Goal: Task Accomplishment & Management: Use online tool/utility

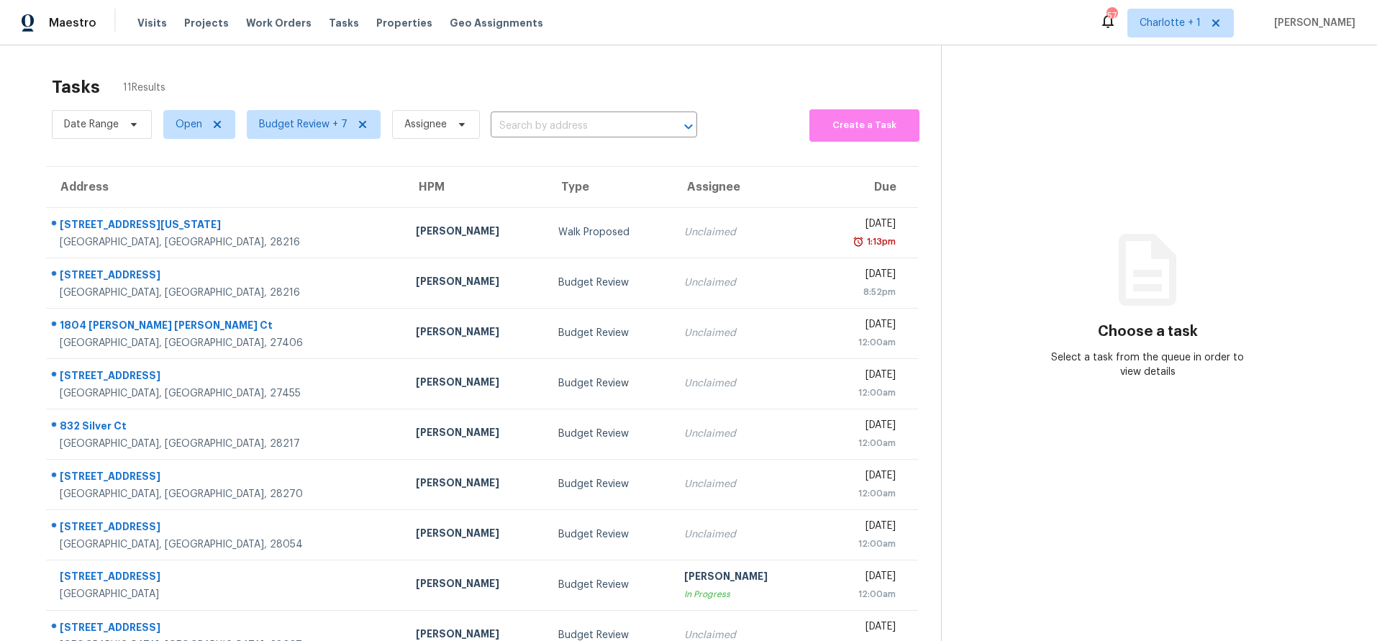
scroll to position [119, 0]
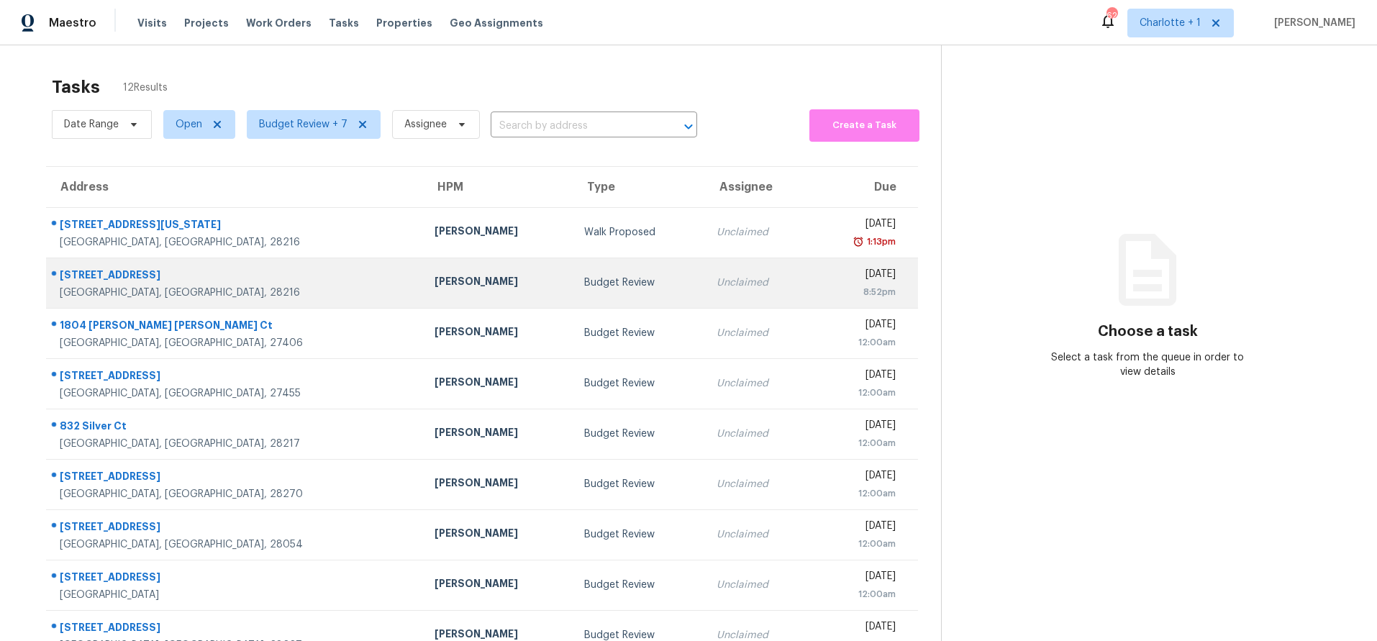
click at [716, 278] on div "Unclaimed" at bounding box center [757, 282] width 82 height 14
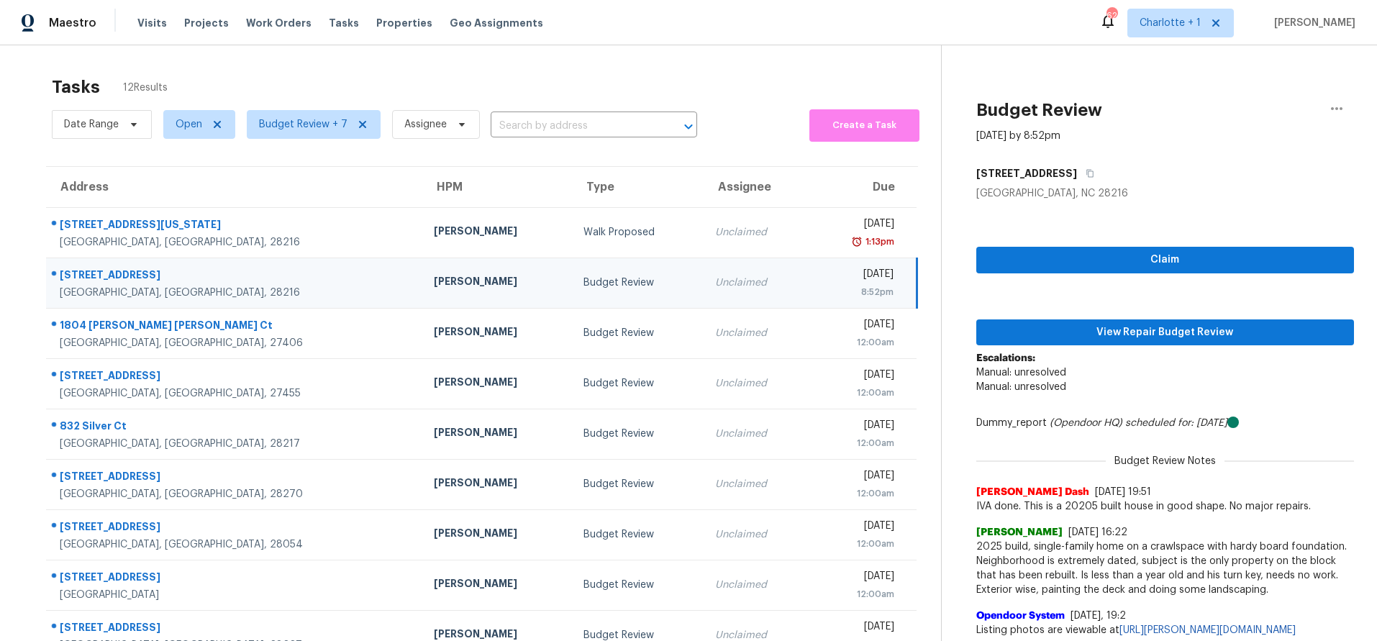
click at [572, 275] on td "Budget Review" at bounding box center [638, 282] width 132 height 50
click at [434, 283] on div "[PERSON_NAME]" at bounding box center [497, 283] width 127 height 18
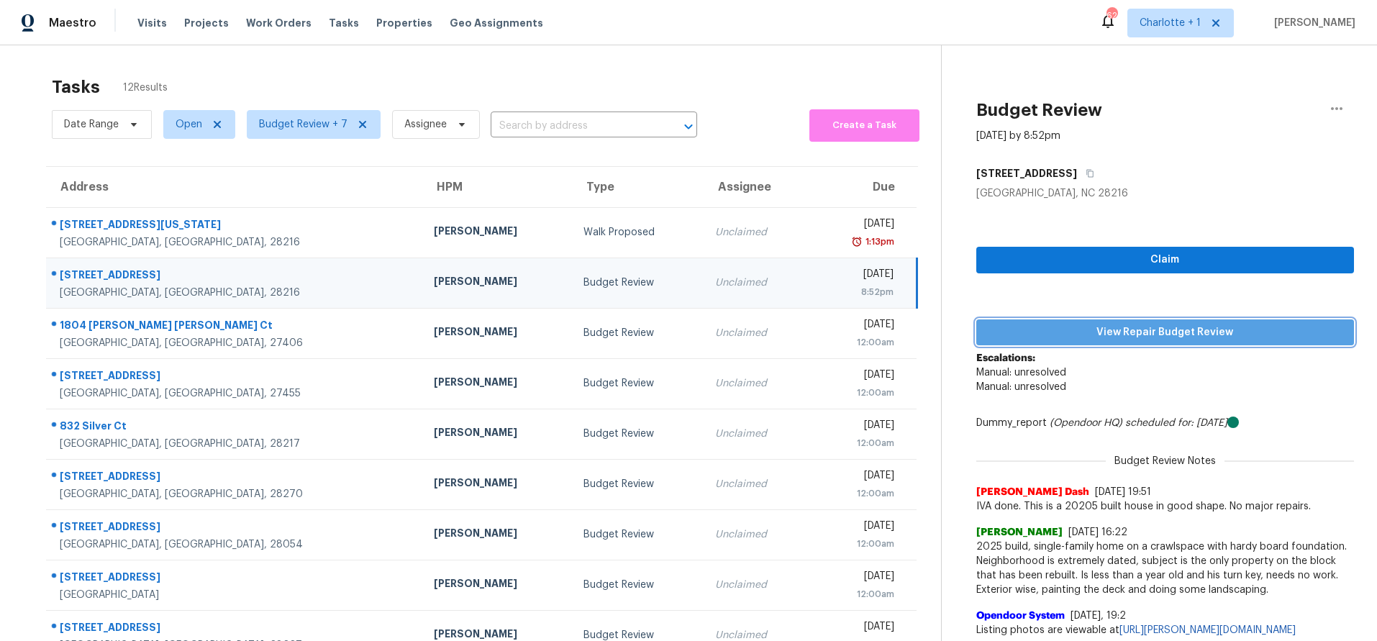
click at [1129, 333] on span "View Repair Budget Review" at bounding box center [1165, 333] width 355 height 18
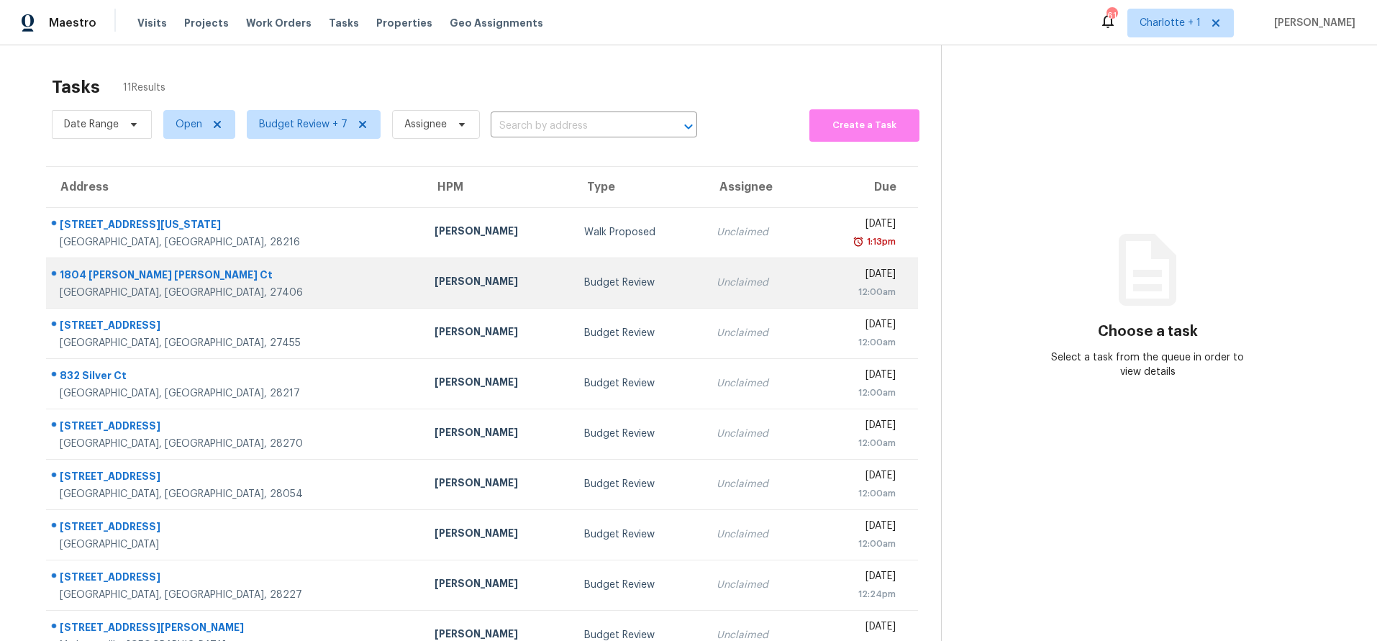
click at [821, 292] on div "12:00am" at bounding box center [858, 292] width 74 height 14
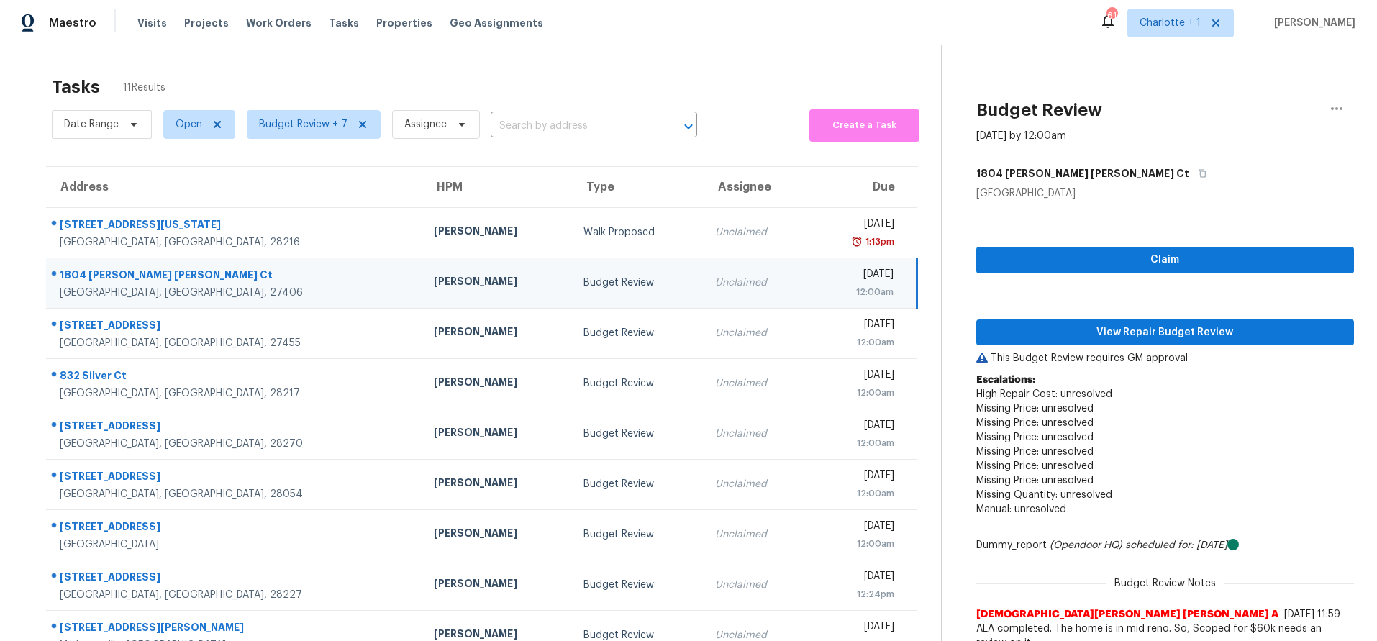
click at [277, 76] on div "Tasks 11 Results" at bounding box center [496, 86] width 889 height 37
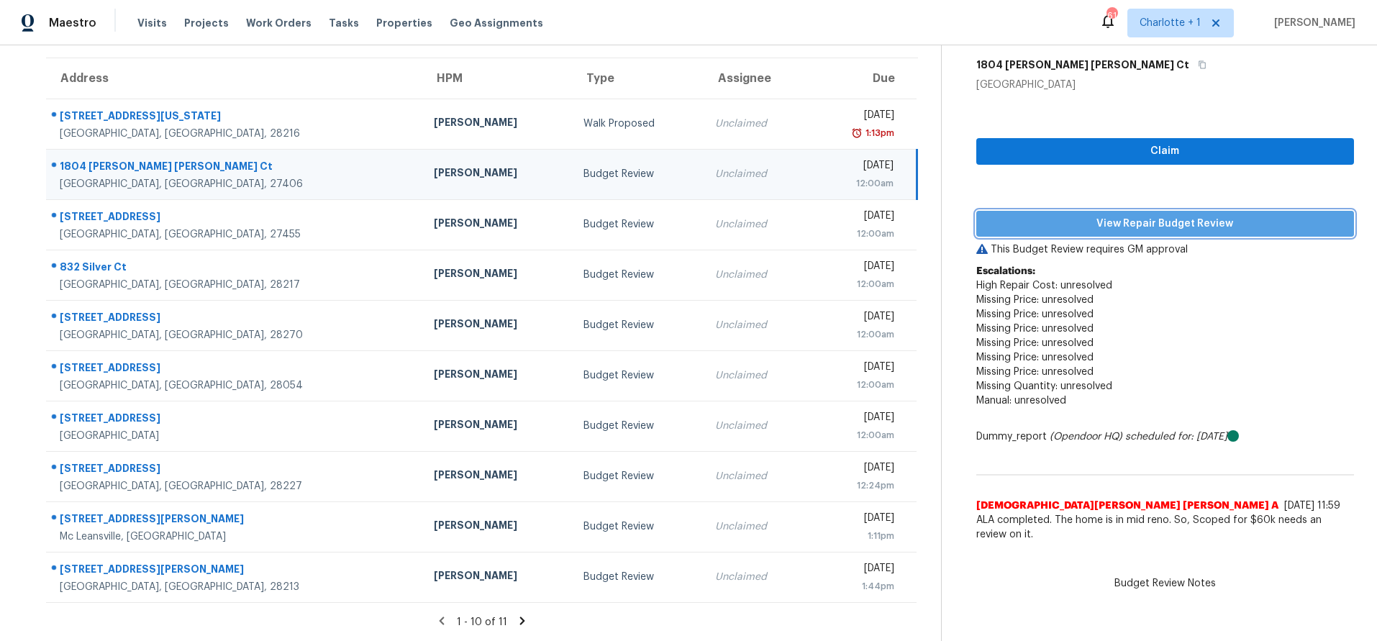
click at [1144, 215] on span "View Repair Budget Review" at bounding box center [1165, 224] width 355 height 18
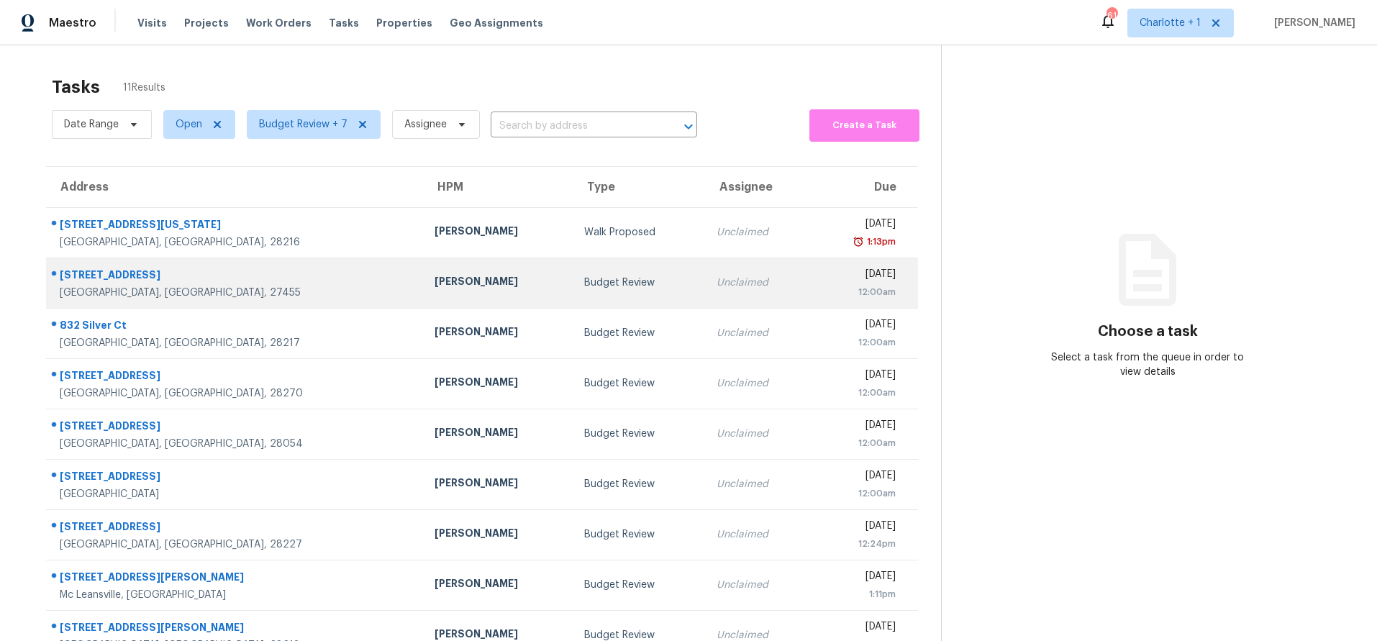
click at [245, 287] on div "[GEOGRAPHIC_DATA], [GEOGRAPHIC_DATA], 27455" at bounding box center [236, 293] width 352 height 14
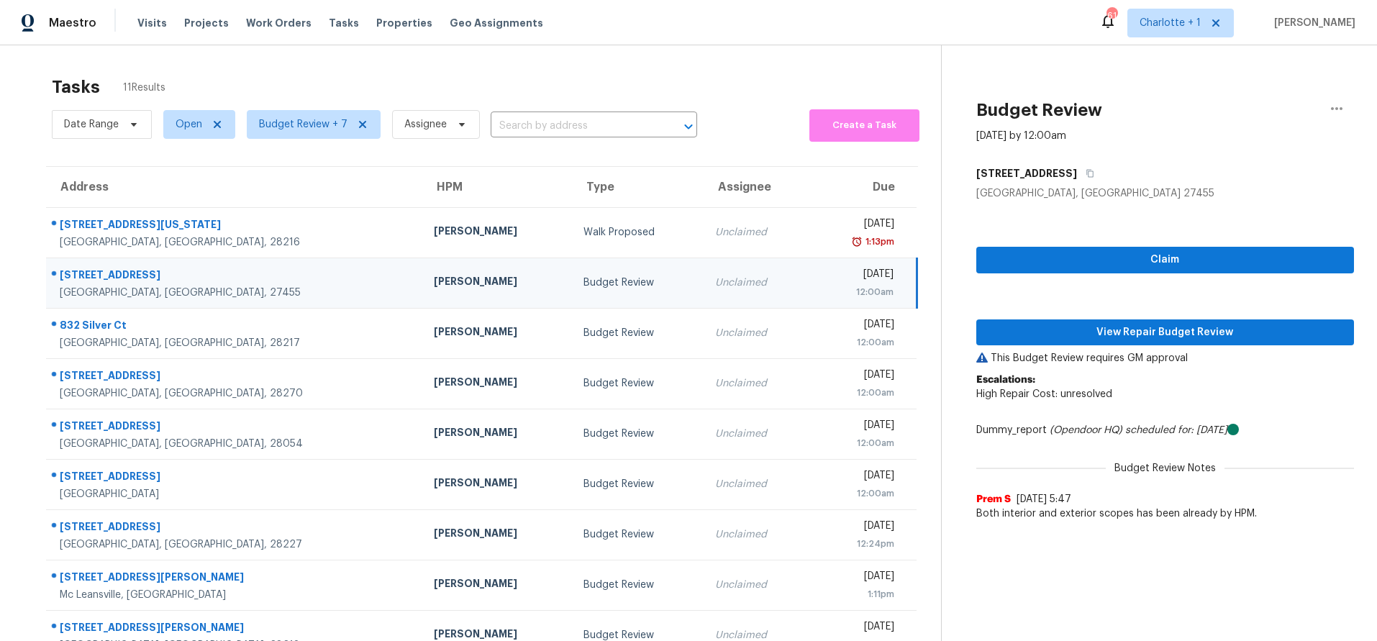
click at [434, 288] on div "[PERSON_NAME]" at bounding box center [497, 283] width 127 height 18
click at [1065, 344] on button "View Repair Budget Review" at bounding box center [1165, 332] width 378 height 27
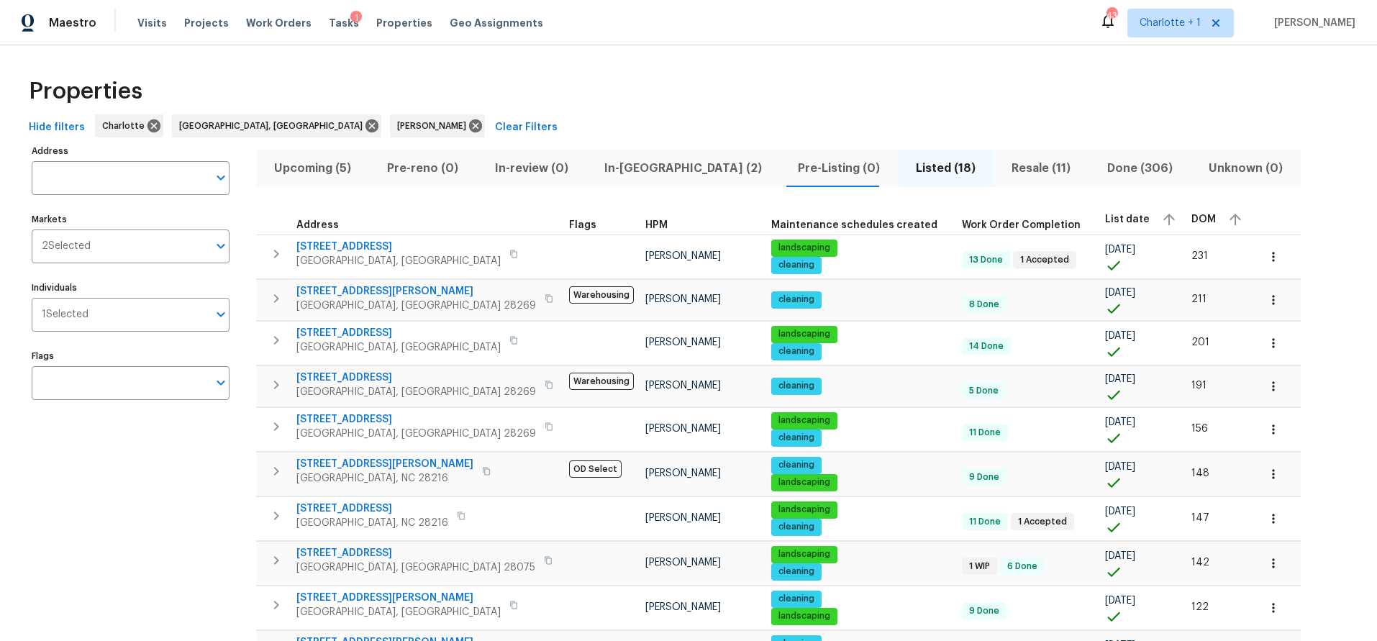
click at [686, 81] on div "Properties" at bounding box center [688, 91] width 1331 height 46
click at [469, 125] on icon at bounding box center [475, 125] width 13 height 13
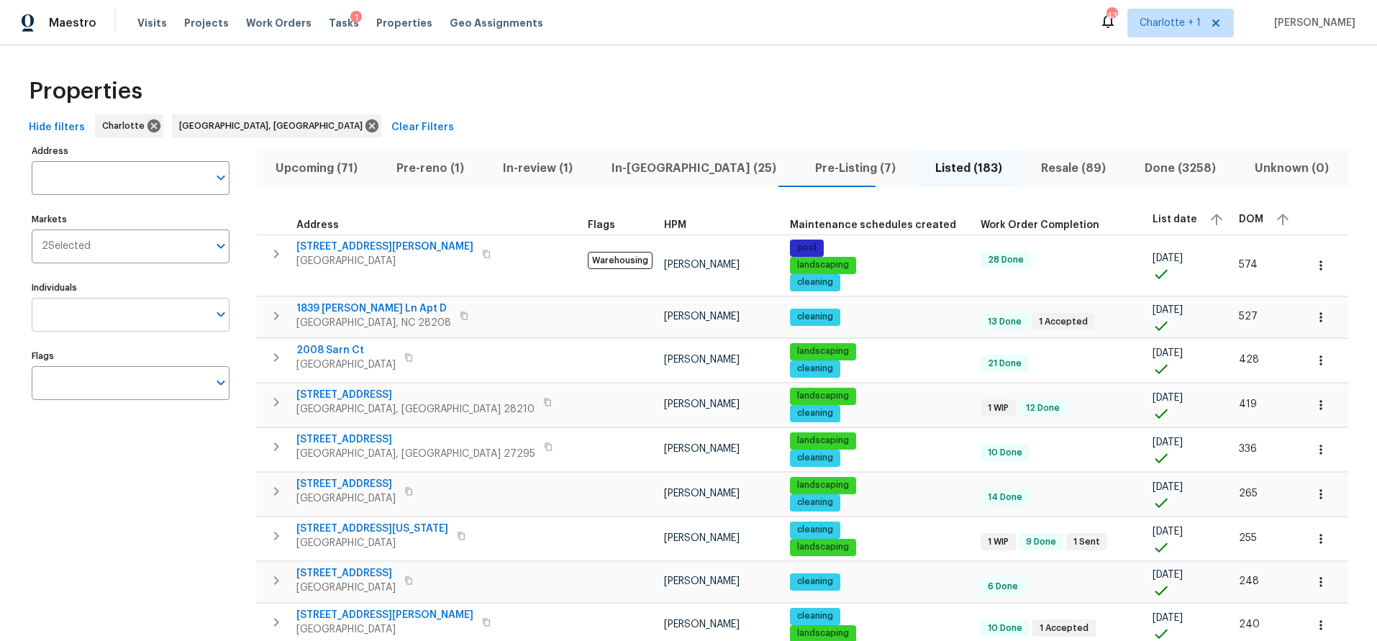
click at [92, 315] on input "Individuals" at bounding box center [120, 315] width 176 height 34
type input "ryan carder"
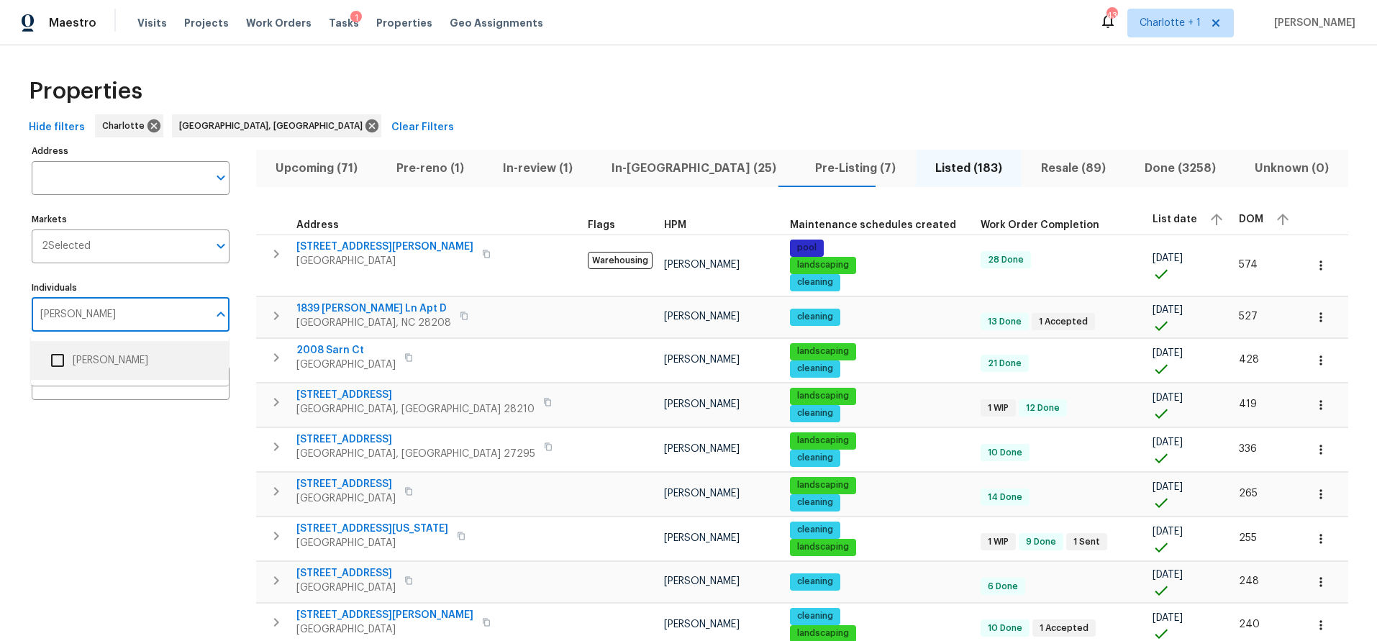
click at [78, 380] on ul "Ryan Carder" at bounding box center [130, 360] width 198 height 50
click at [76, 360] on li "Ryan Carder" at bounding box center [129, 360] width 175 height 30
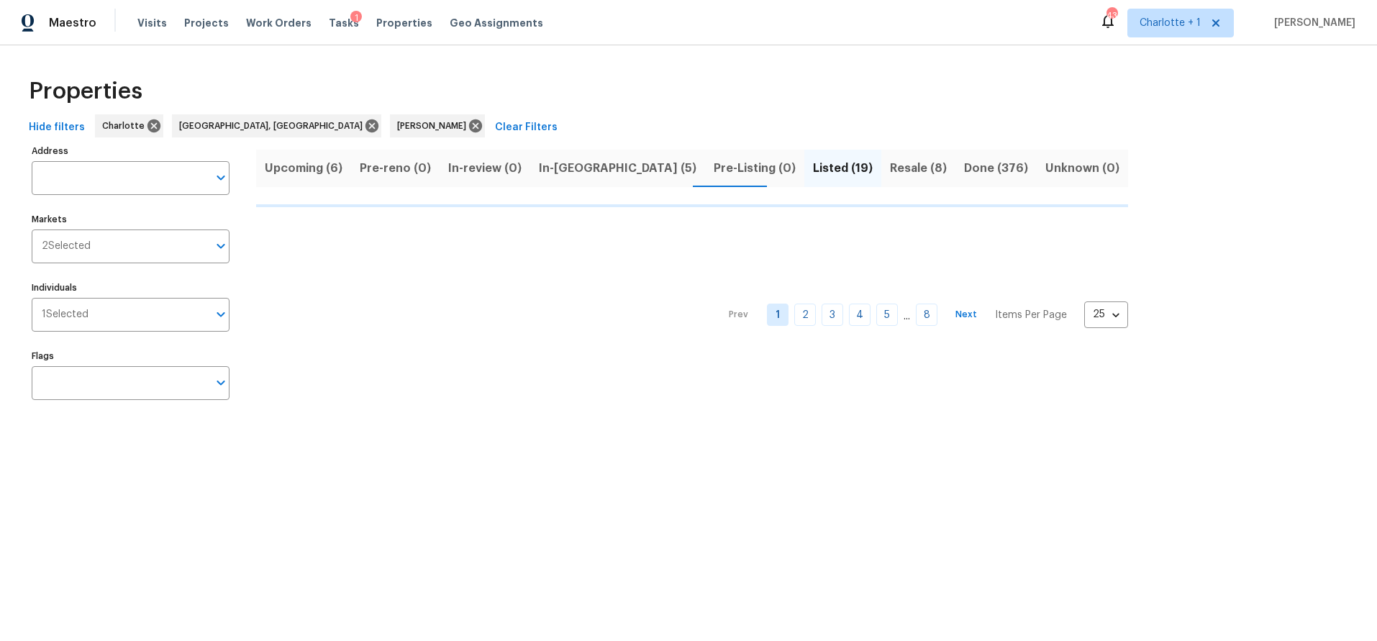
click at [528, 48] on div "Properties Hide filters Charlotte Greensboro, NC Ryan Carder Clear Filters Addr…" at bounding box center [688, 241] width 1377 height 392
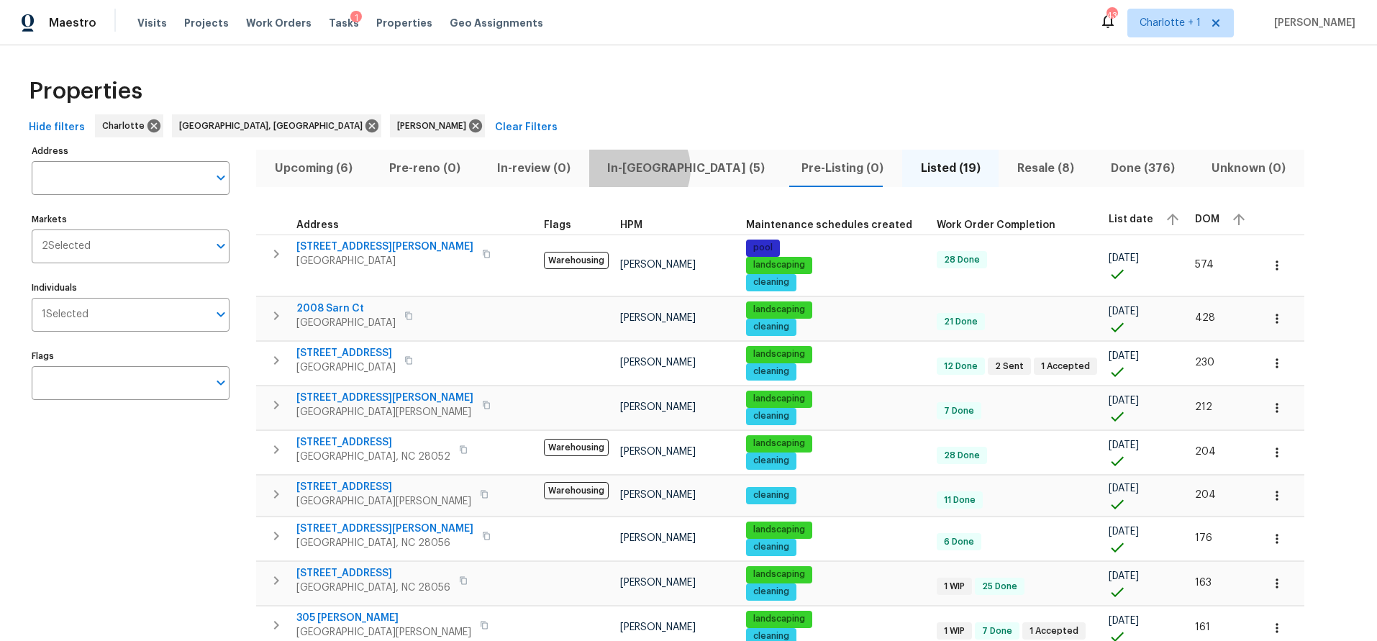
click at [629, 168] on span "In-reno (5)" at bounding box center [686, 168] width 177 height 20
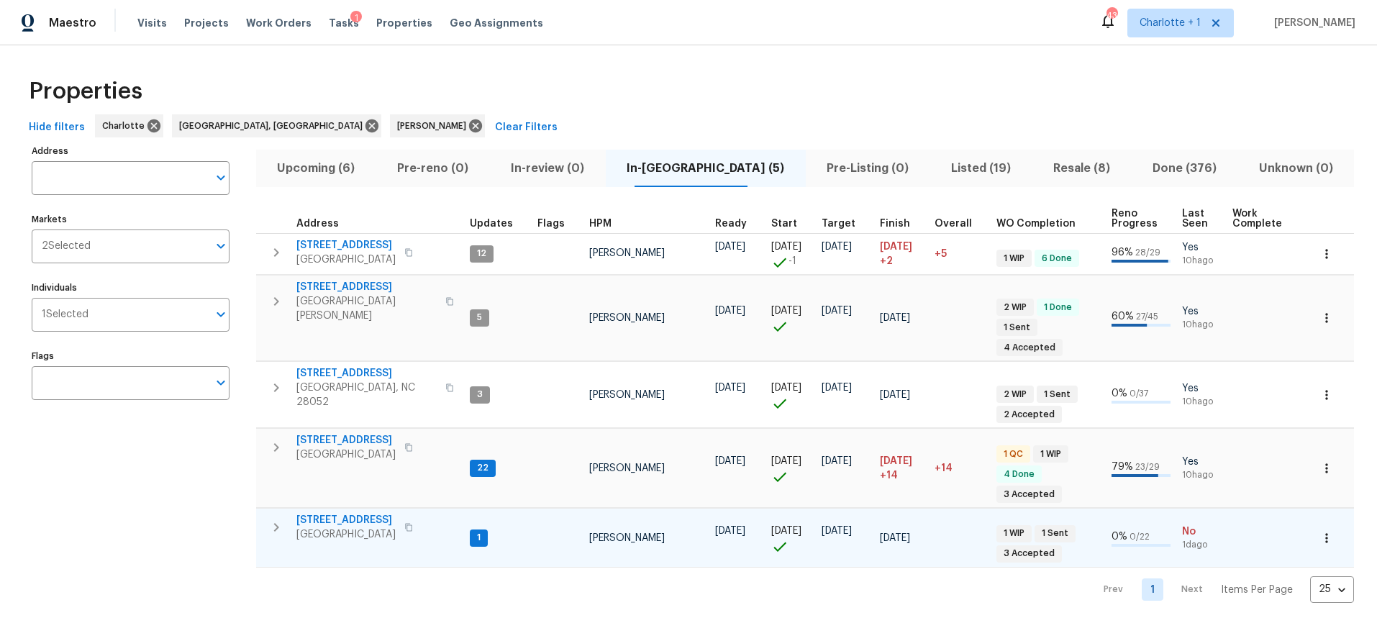
click at [322, 513] on span "901 Waterspout Way" at bounding box center [345, 520] width 99 height 14
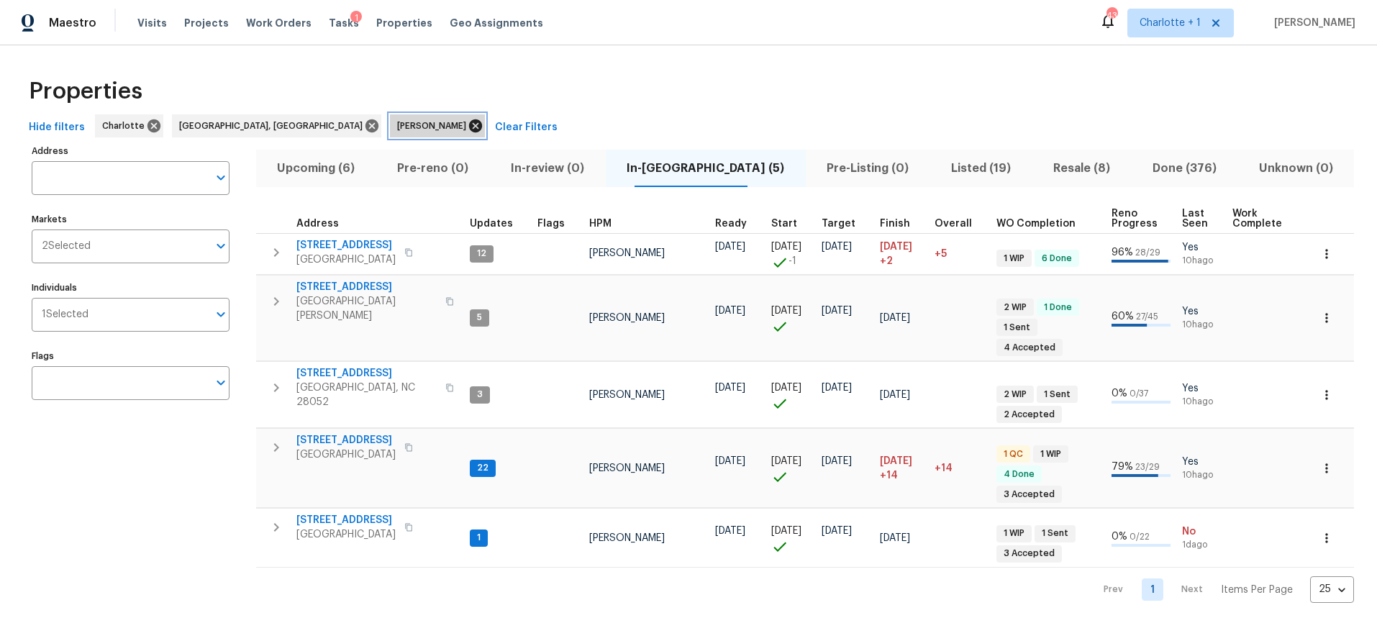
click at [469, 129] on icon at bounding box center [475, 125] width 13 height 13
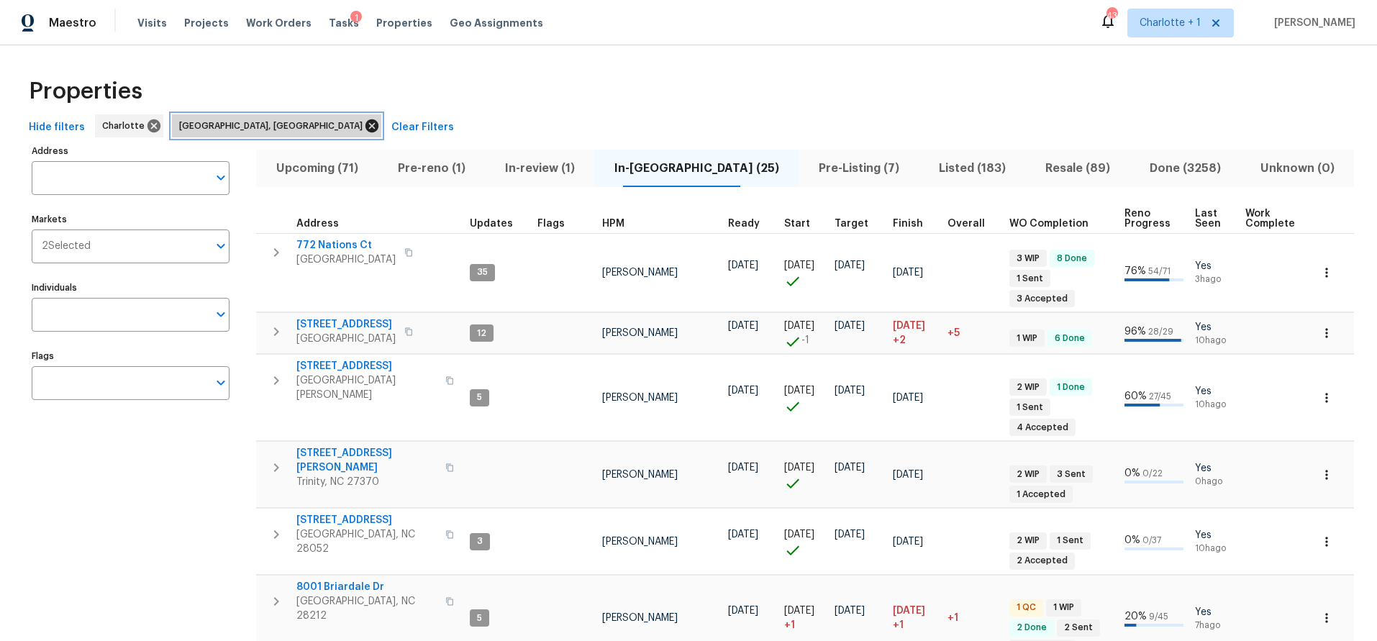
click at [364, 124] on icon at bounding box center [372, 126] width 16 height 16
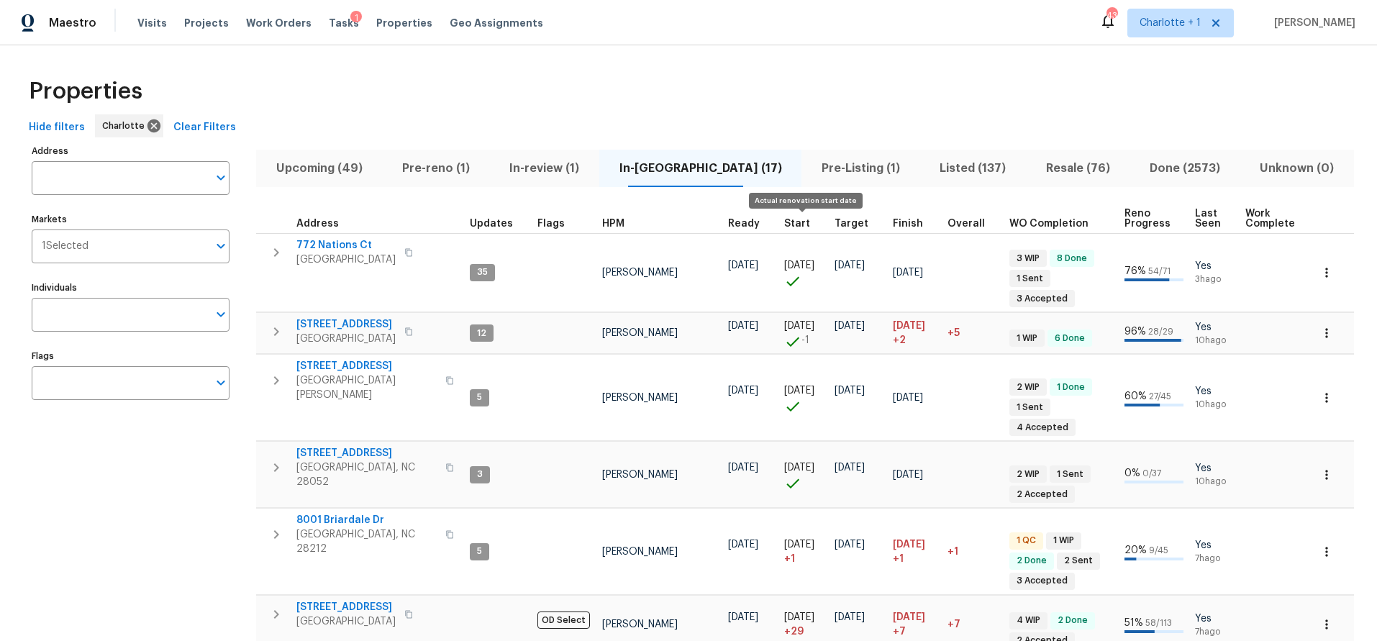
click at [791, 219] on span "Start" at bounding box center [797, 224] width 26 height 10
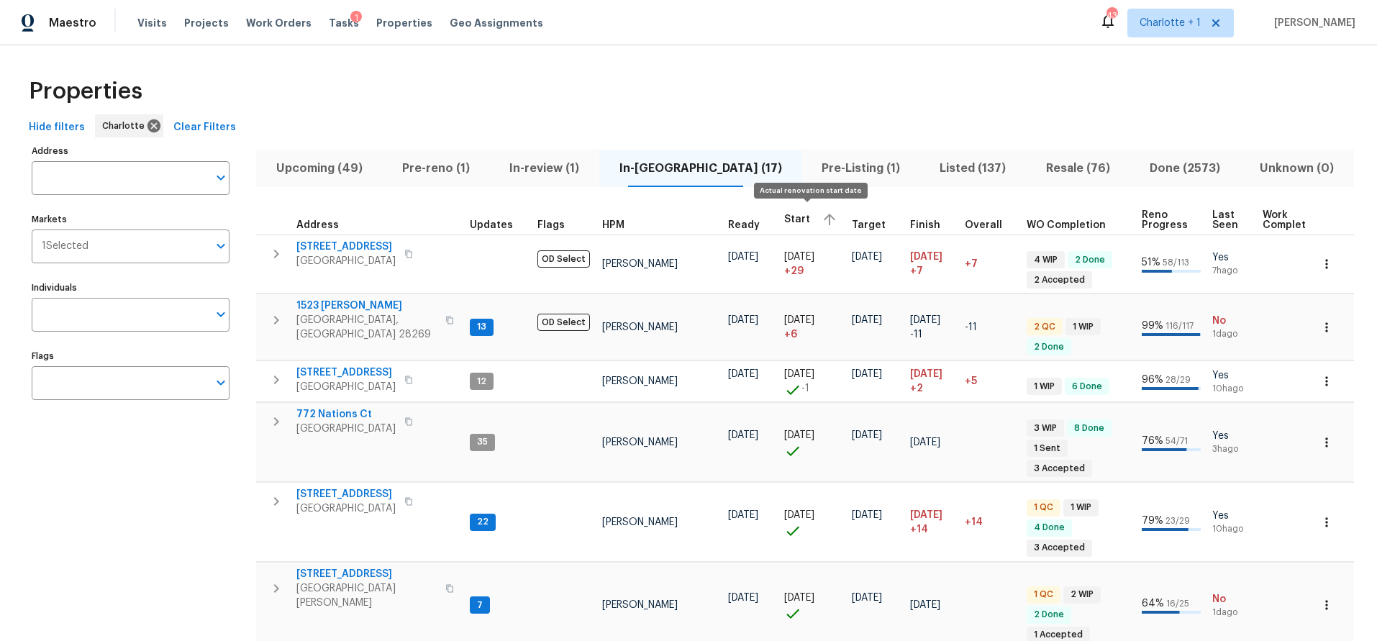
click at [784, 219] on span "Start" at bounding box center [797, 219] width 26 height 10
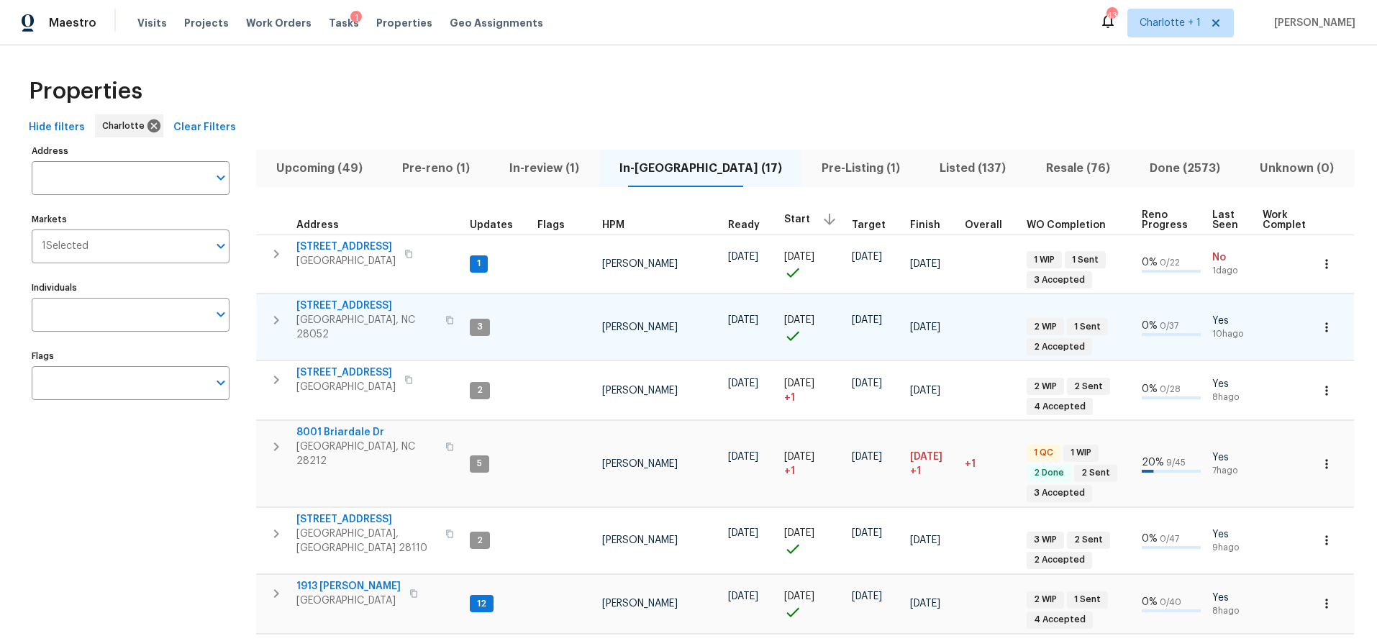
click at [319, 301] on span "2635 Providence Dr" at bounding box center [366, 305] width 140 height 14
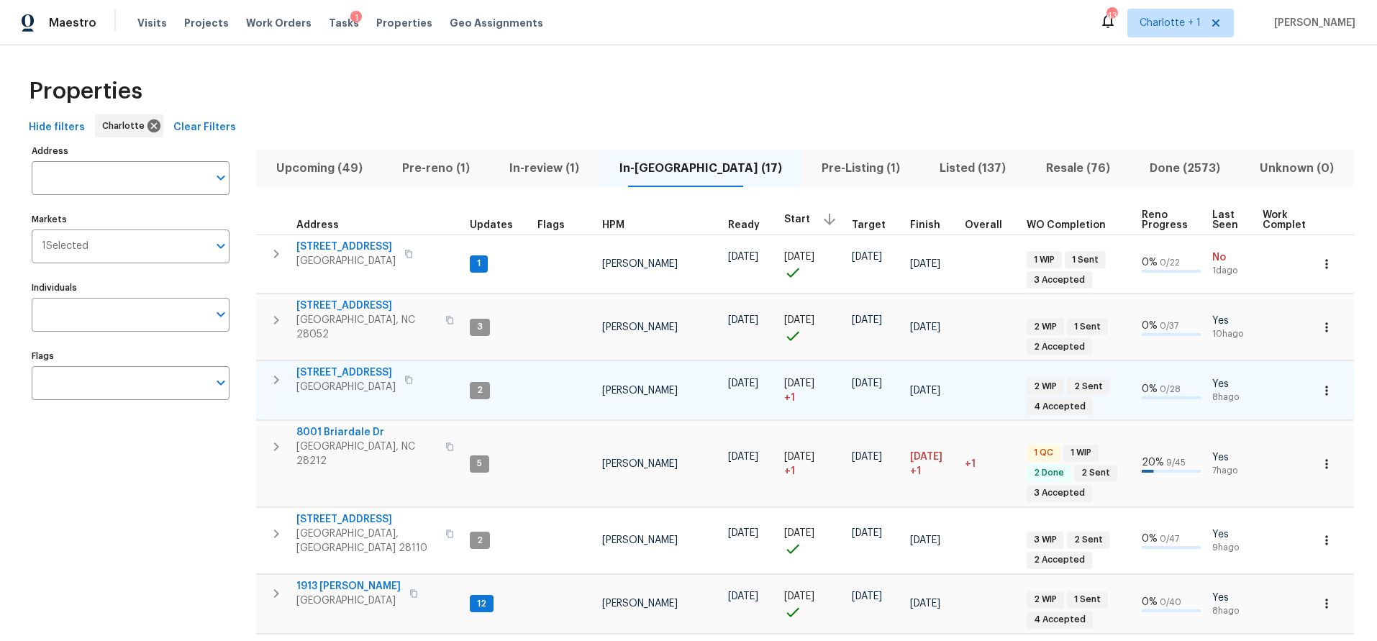
click at [354, 365] on span "5542 Santeelah Ct" at bounding box center [345, 372] width 99 height 14
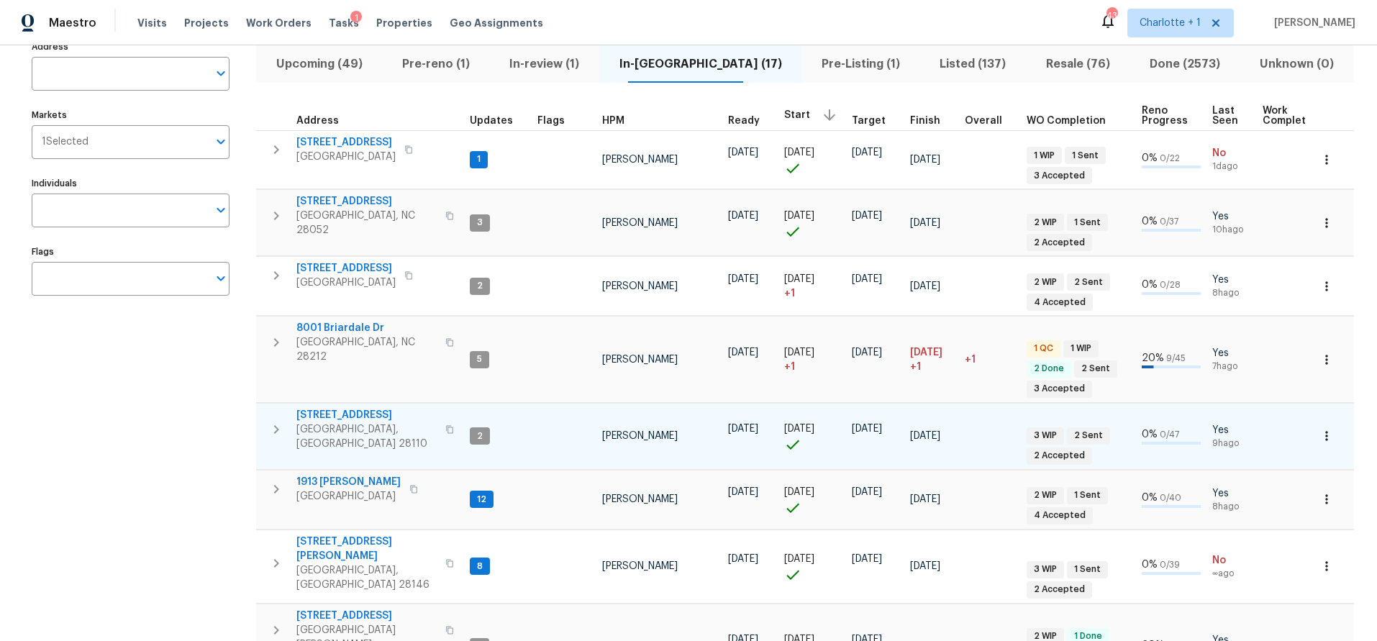
scroll to position [107, 0]
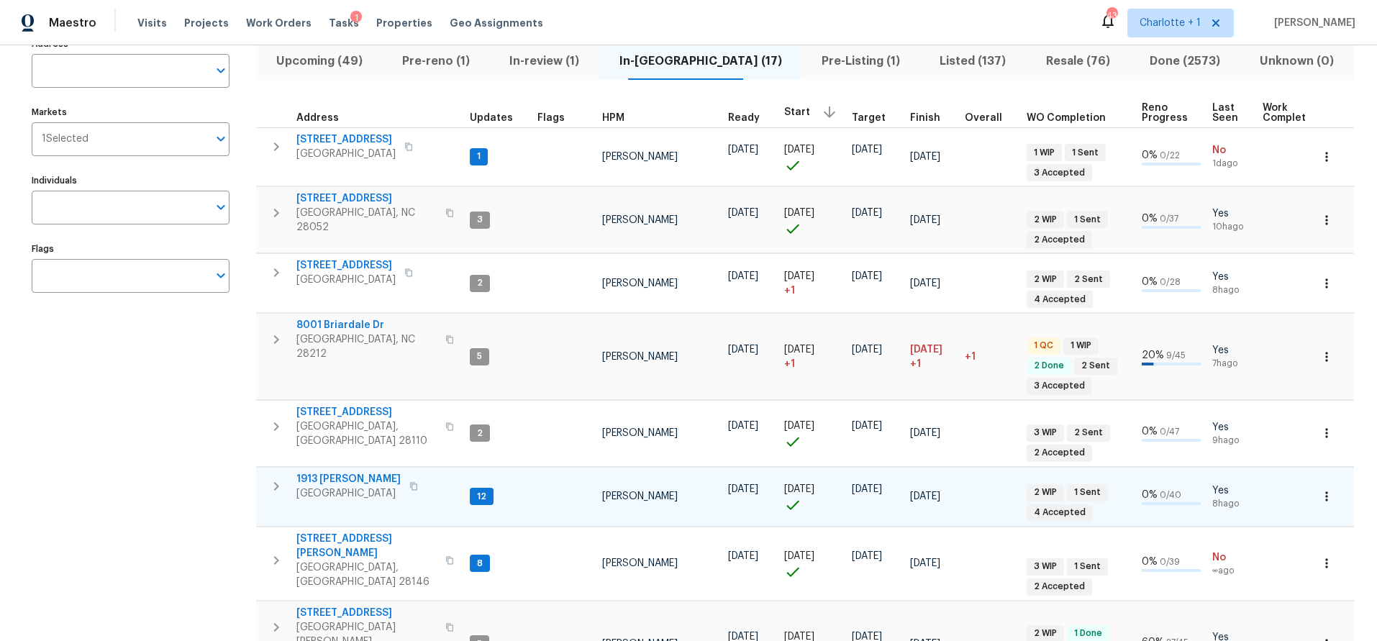
click at [332, 472] on span "1913 Nigel Ct" at bounding box center [348, 479] width 104 height 14
click at [360, 318] on span "8001 Briardale Dr" at bounding box center [366, 325] width 140 height 14
drag, startPoint x: 191, startPoint y: 390, endPoint x: 212, endPoint y: 381, distance: 22.6
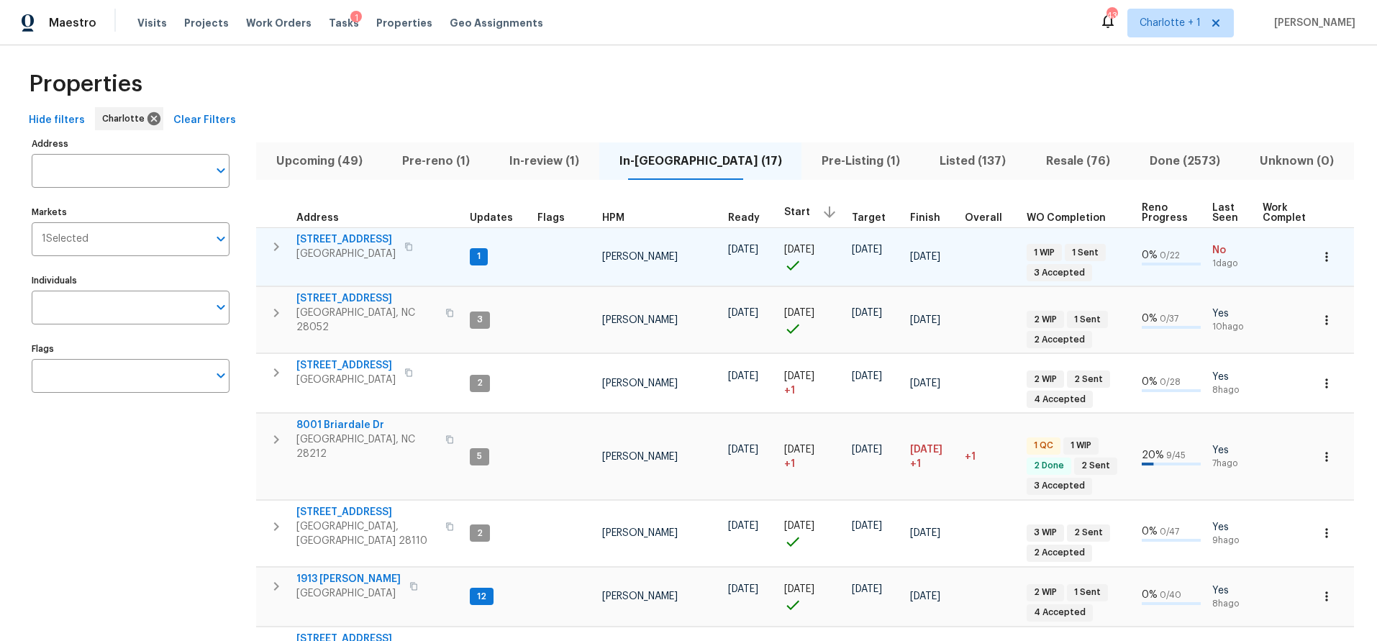
scroll to position [0, 0]
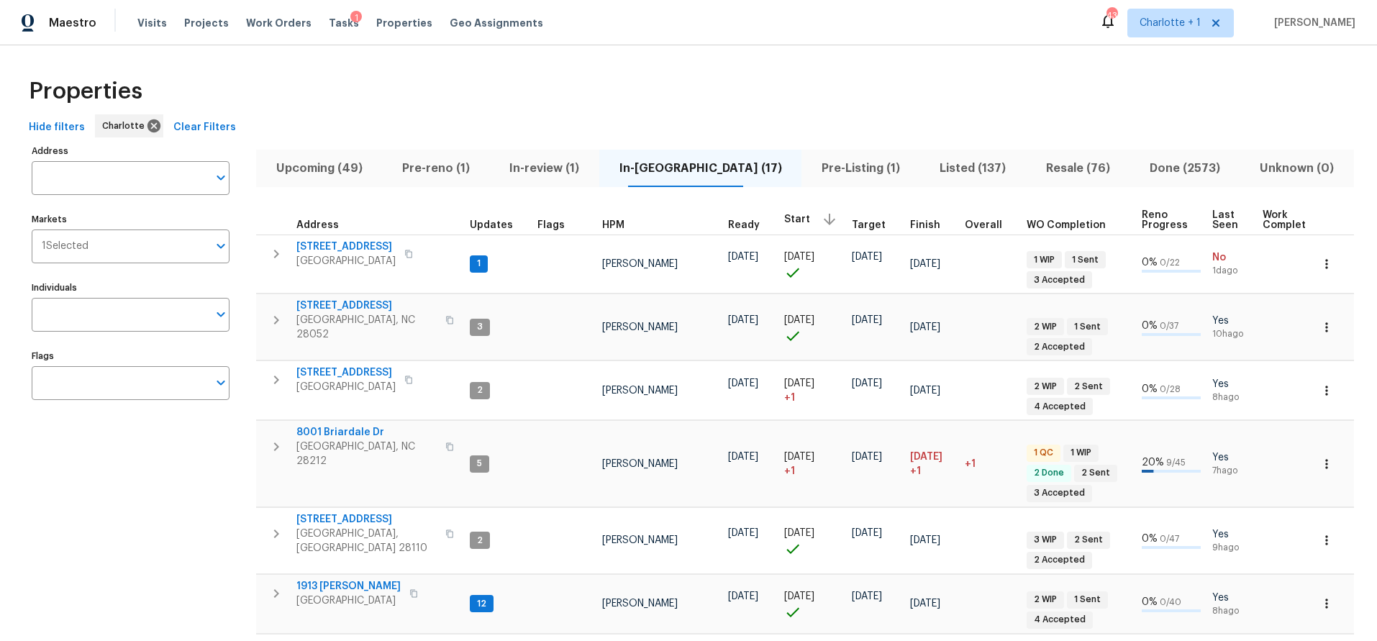
click at [572, 104] on div "Properties" at bounding box center [688, 91] width 1331 height 46
click at [1034, 173] on span "Resale (76)" at bounding box center [1077, 168] width 86 height 20
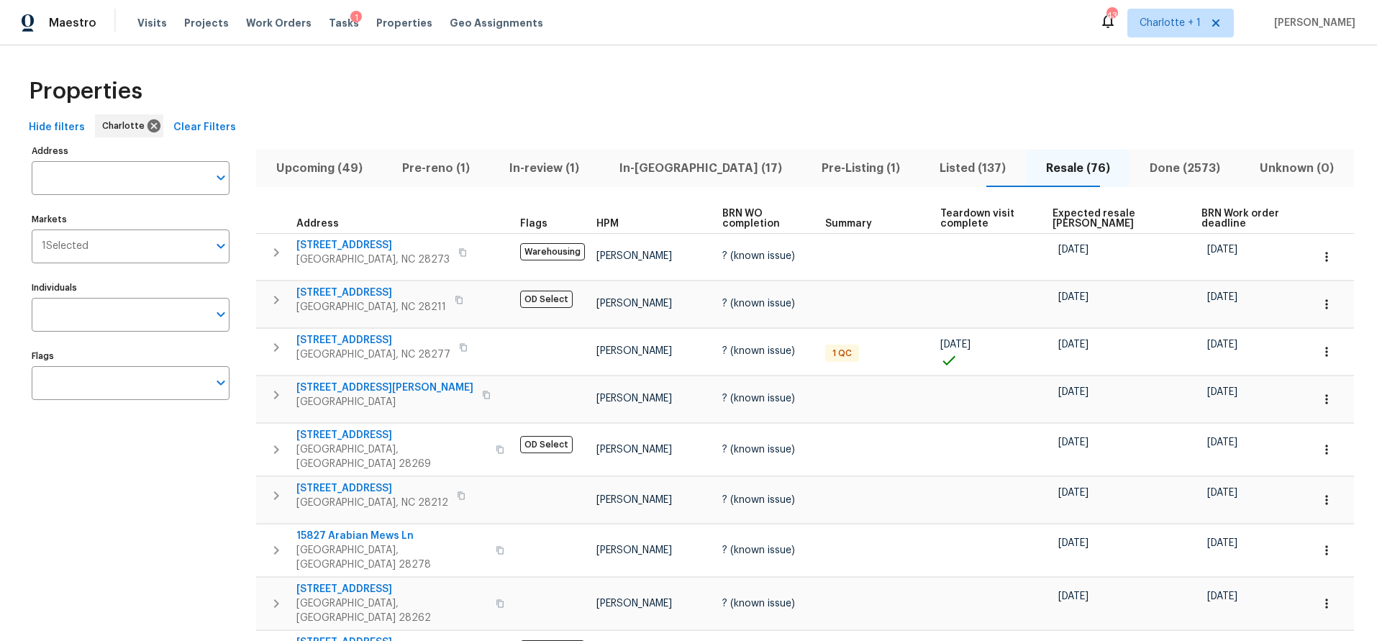
click at [1052, 220] on span "Expected resale COE" at bounding box center [1114, 219] width 124 height 20
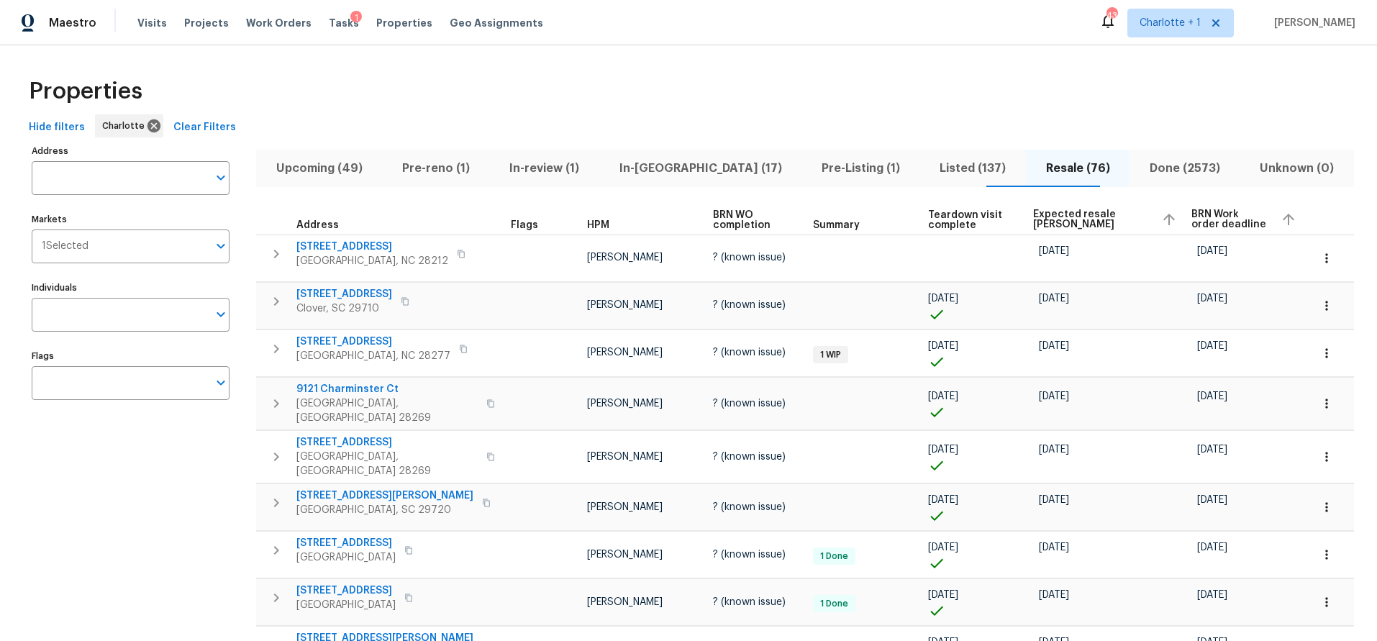
click at [1051, 218] on span "Expected resale COE" at bounding box center [1091, 219] width 117 height 20
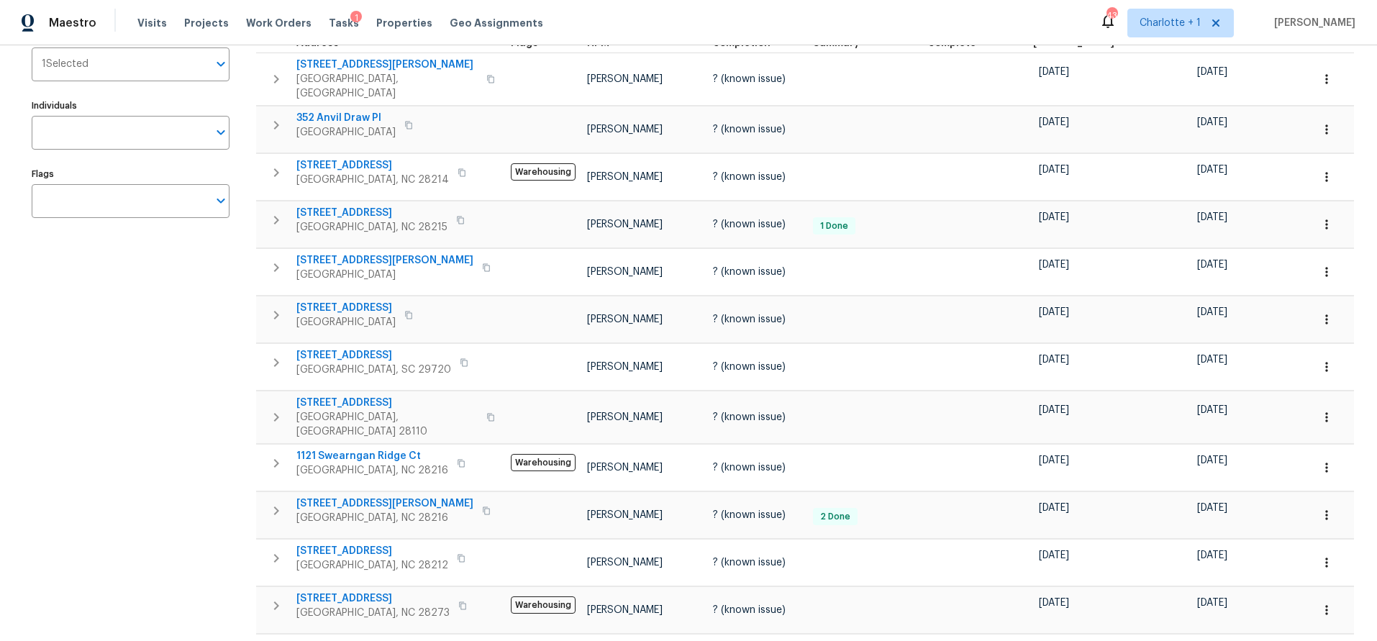
scroll to position [188, 0]
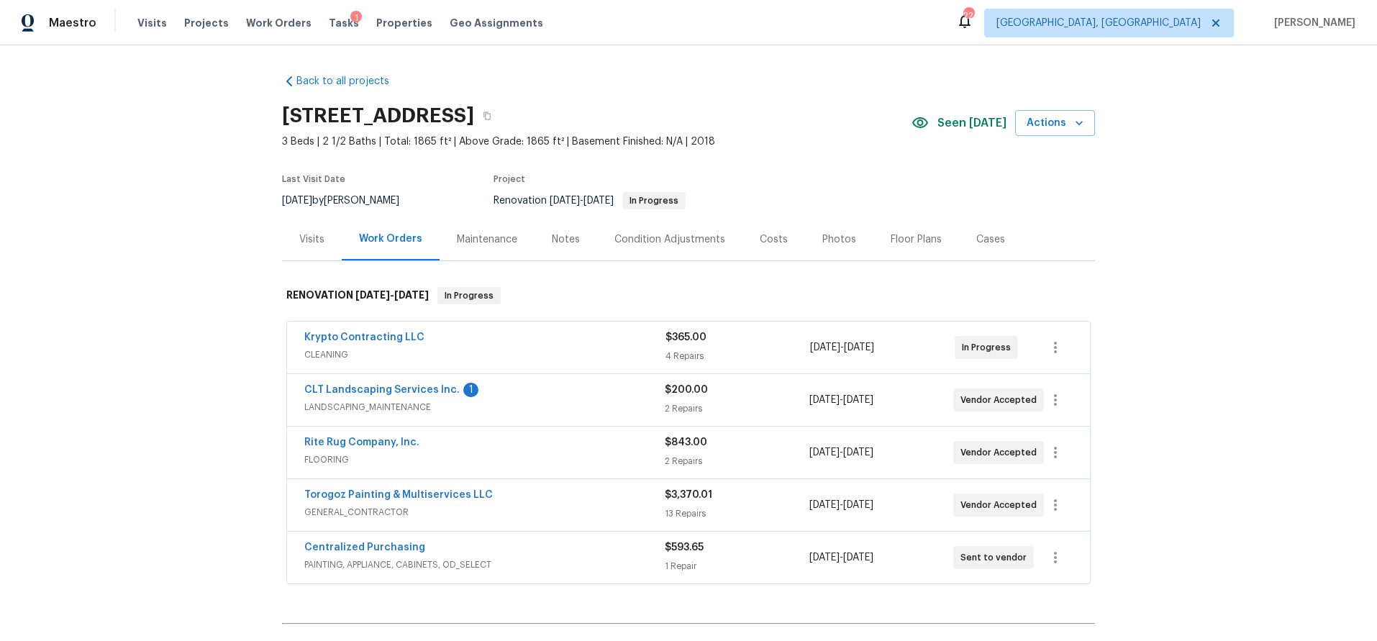
click at [564, 242] on div "Notes" at bounding box center [566, 239] width 28 height 14
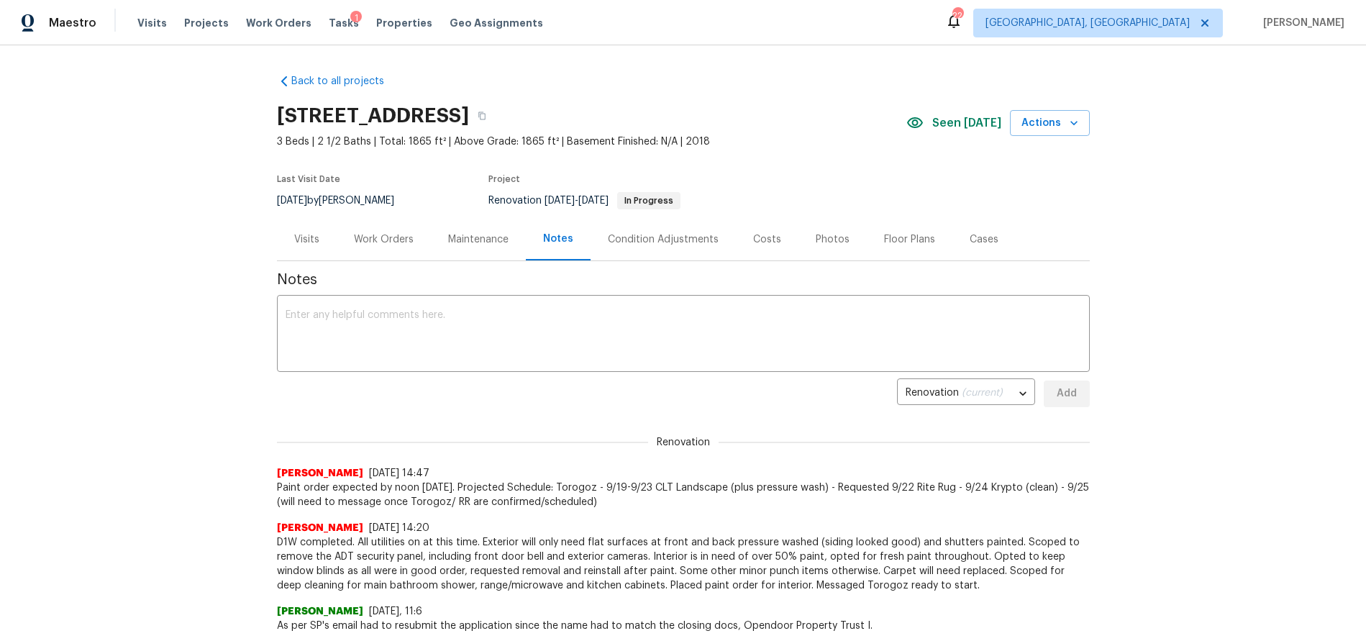
drag, startPoint x: 567, startPoint y: 63, endPoint x: 461, endPoint y: 77, distance: 106.7
click at [189, 122] on div "Back to all projects 901 Waterspout Way, Gastonia, NC 28054 3 Beds | 2 1/2 Bath…" at bounding box center [683, 343] width 1366 height 596
click at [193, 83] on div "Back to all projects 901 Waterspout Way, Gastonia, NC 28054 3 Beds | 2 1/2 Bath…" at bounding box center [683, 343] width 1366 height 596
click at [157, 205] on div "Back to all projects 901 Waterspout Way, Gastonia, NC 28054 3 Beds | 2 1/2 Bath…" at bounding box center [683, 343] width 1366 height 596
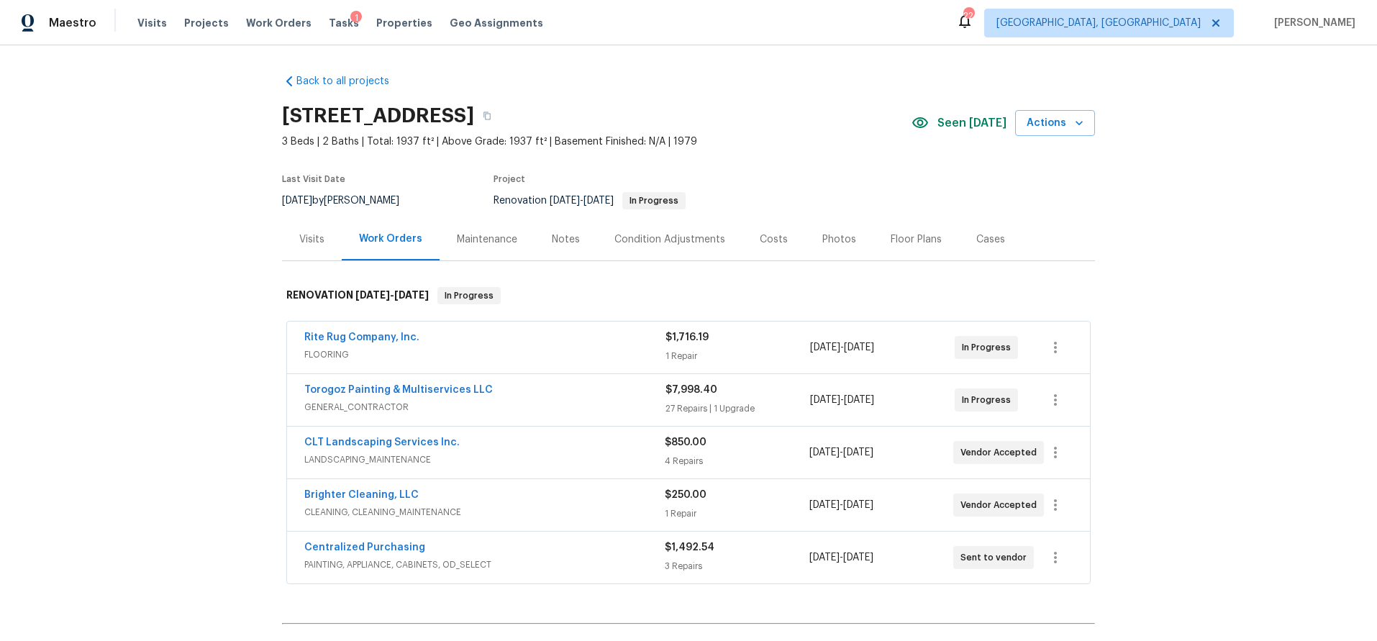
click at [554, 238] on div "Notes" at bounding box center [566, 239] width 28 height 14
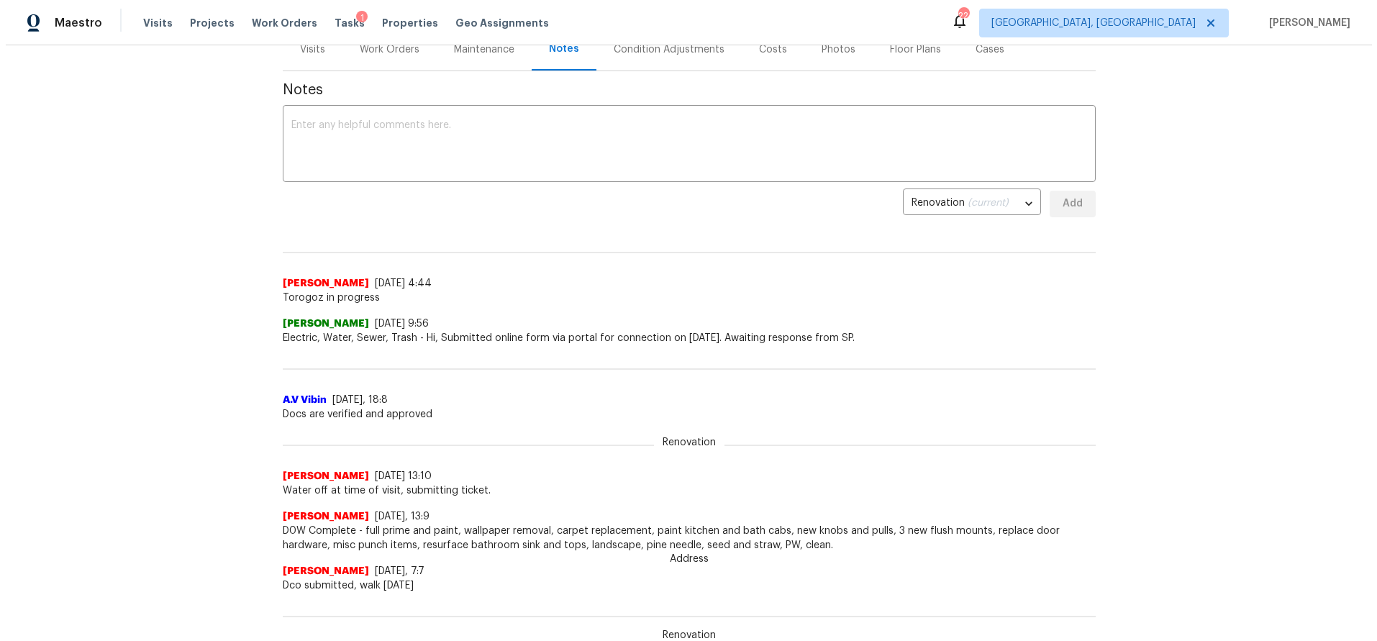
scroll to position [56, 0]
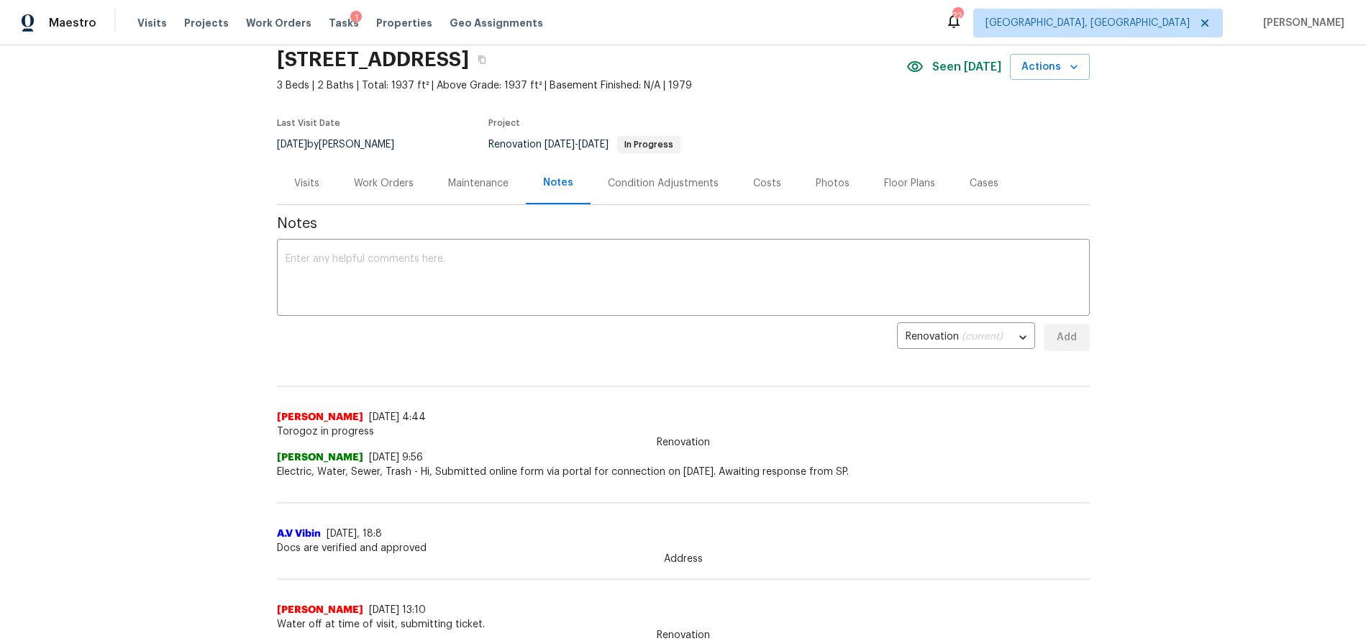
click at [754, 181] on div "Costs" at bounding box center [767, 183] width 28 height 14
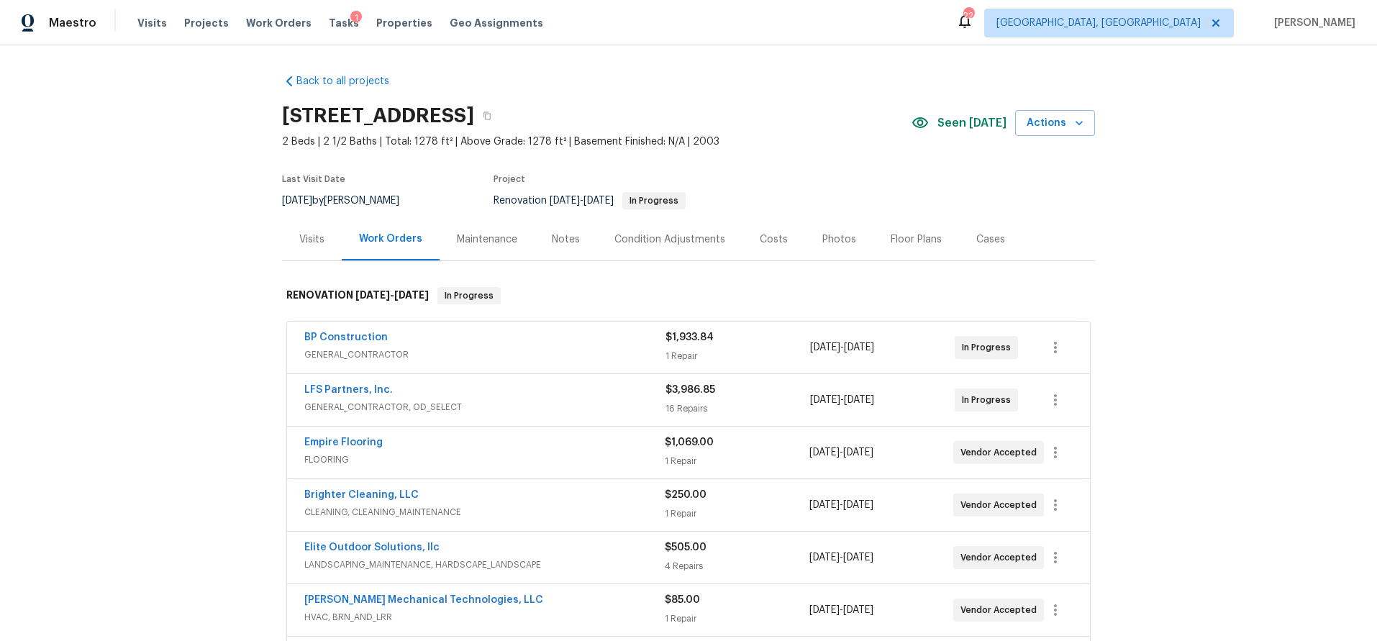
drag, startPoint x: 565, startPoint y: 234, endPoint x: 550, endPoint y: 245, distance: 18.6
click at [565, 234] on div "Notes" at bounding box center [566, 239] width 28 height 14
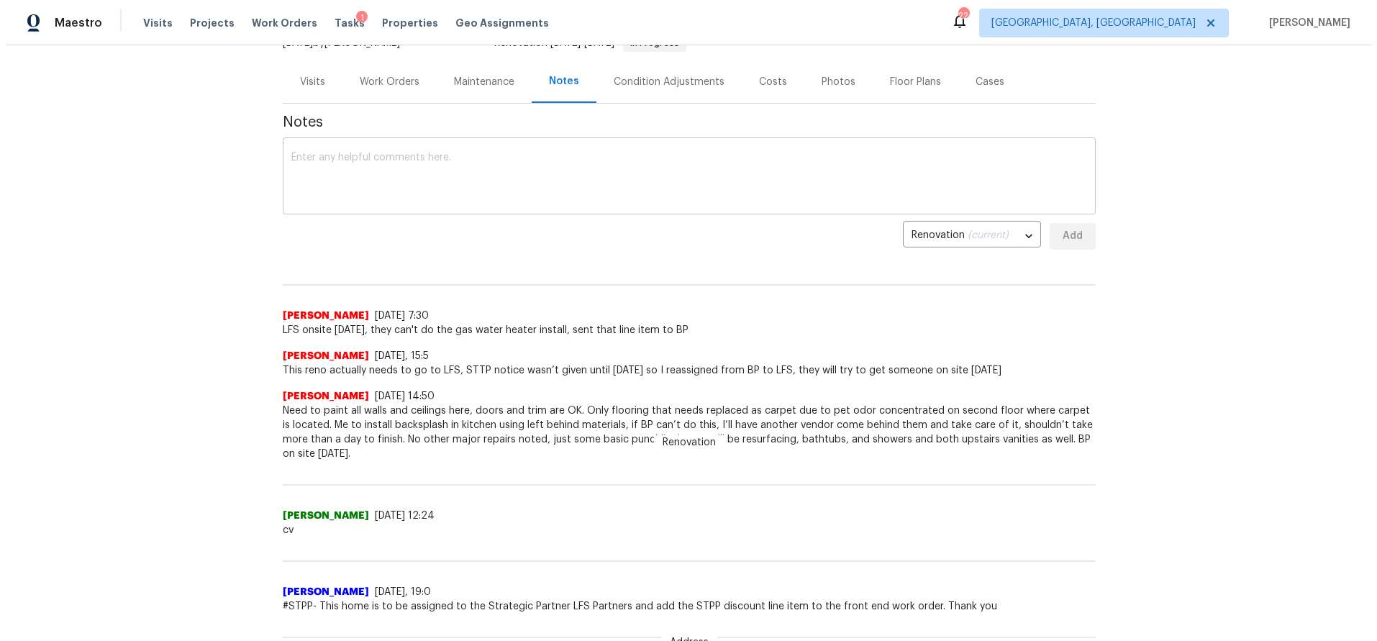
scroll to position [157, 0]
drag, startPoint x: 419, startPoint y: 68, endPoint x: 413, endPoint y: 71, distance: 7.4
click at [414, 71] on div "Work Orders" at bounding box center [384, 82] width 94 height 42
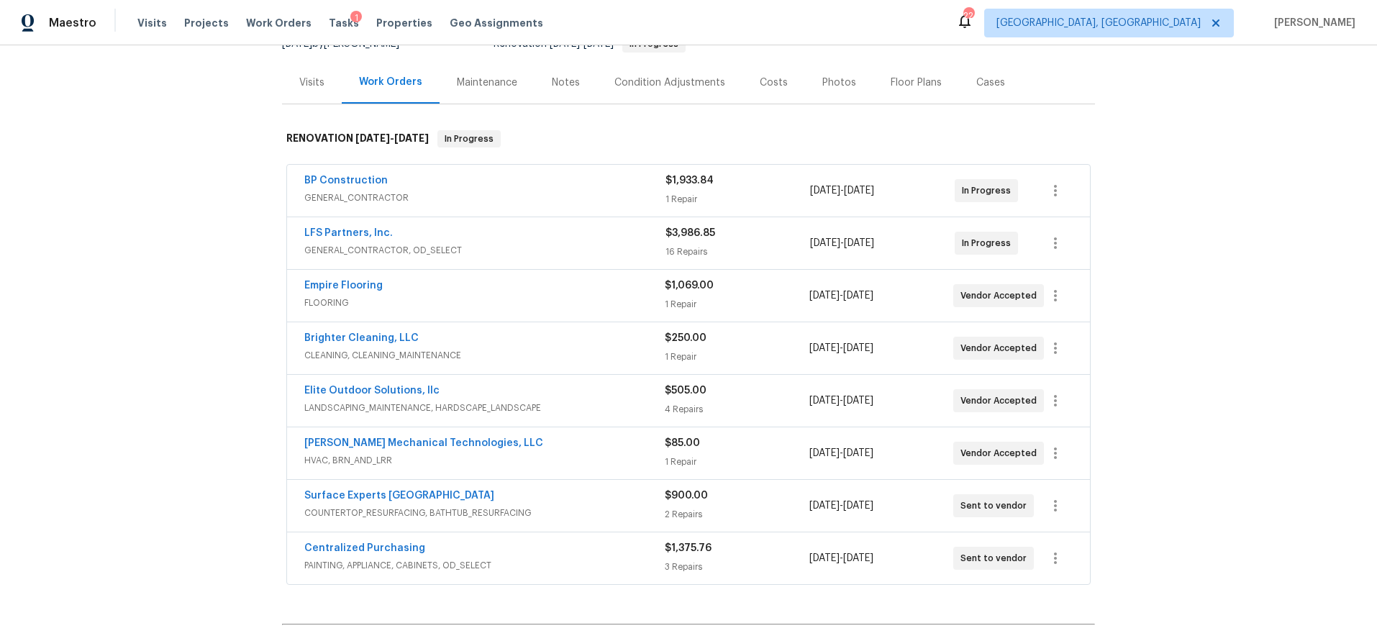
scroll to position [119, 0]
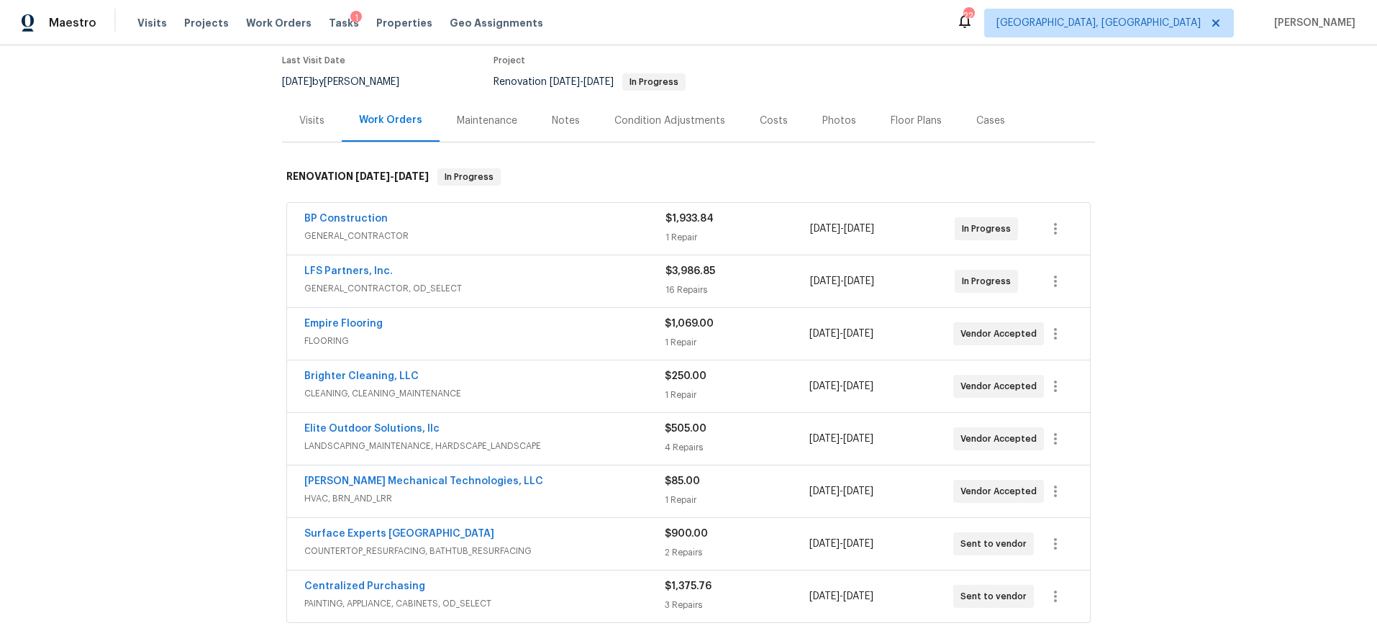
click at [782, 118] on div "Costs" at bounding box center [773, 120] width 63 height 42
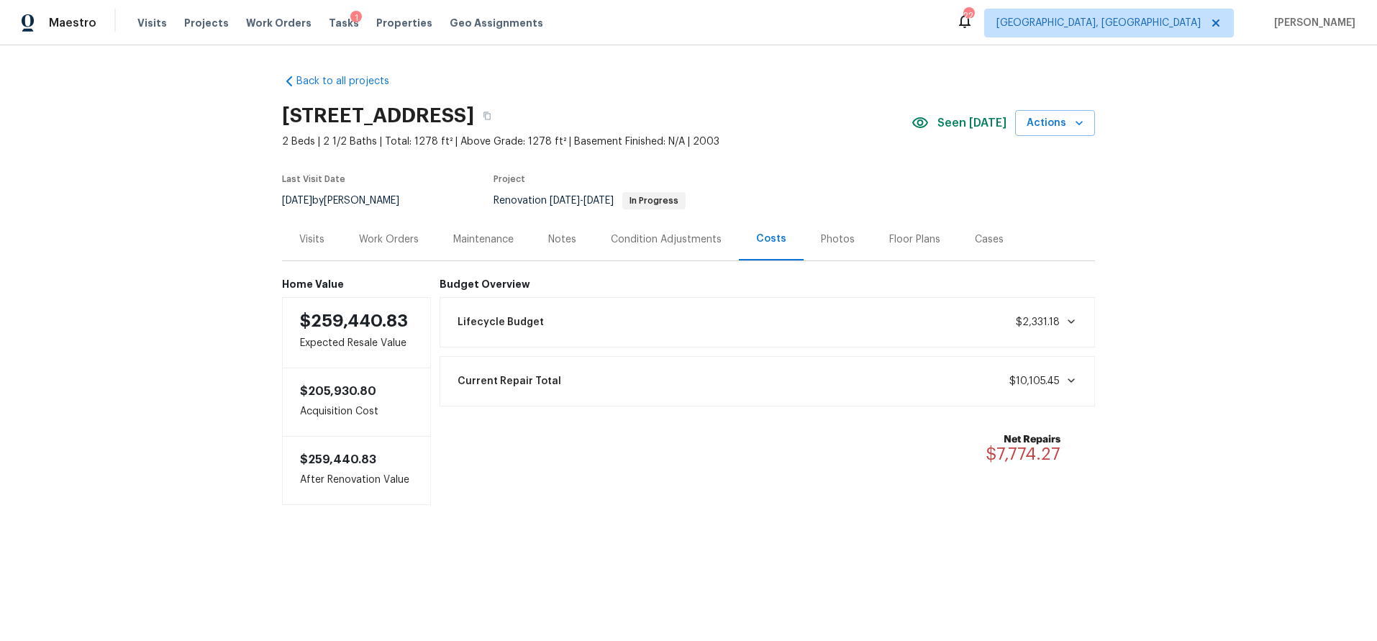
click at [181, 247] on div "Back to all projects 5542 Santeelah Ct, Charlotte, NC 28217 2 Beds | 2 1/2 Bath…" at bounding box center [688, 318] width 1377 height 546
click at [192, 364] on div "Back to all projects 5542 Santeelah Ct, Charlotte, NC 28217 2 Beds | 2 1/2 Bath…" at bounding box center [688, 318] width 1377 height 546
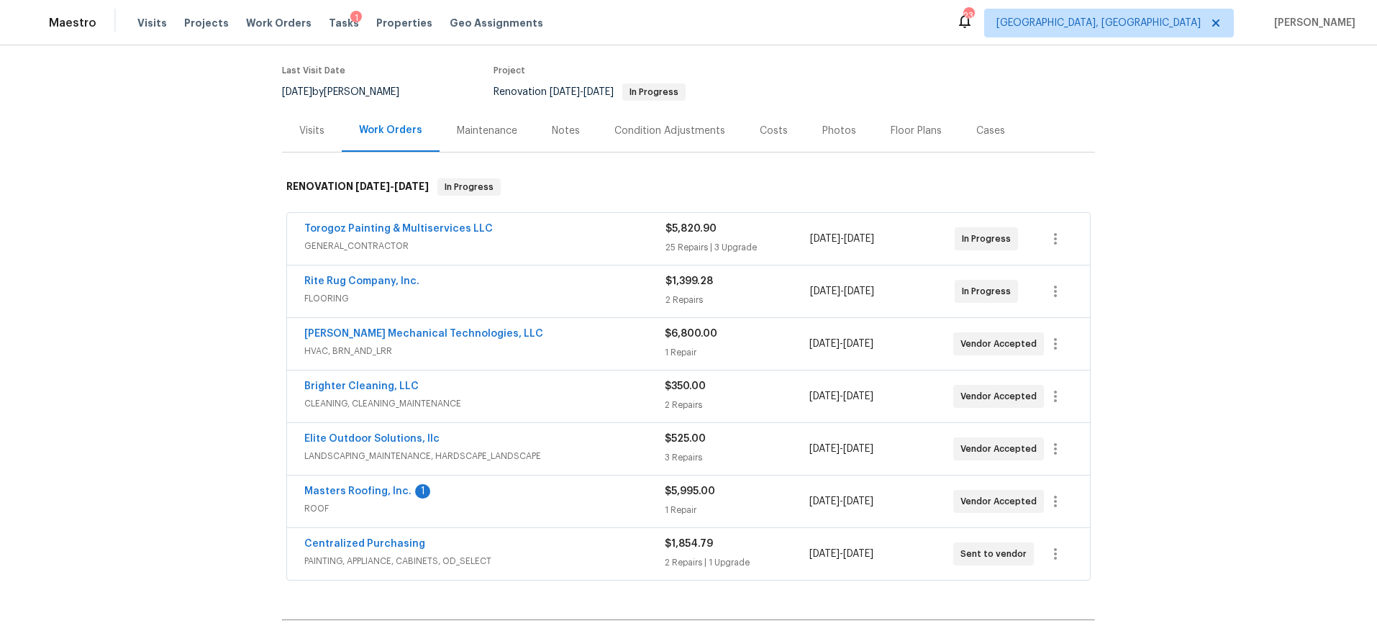
scroll to position [122, 0]
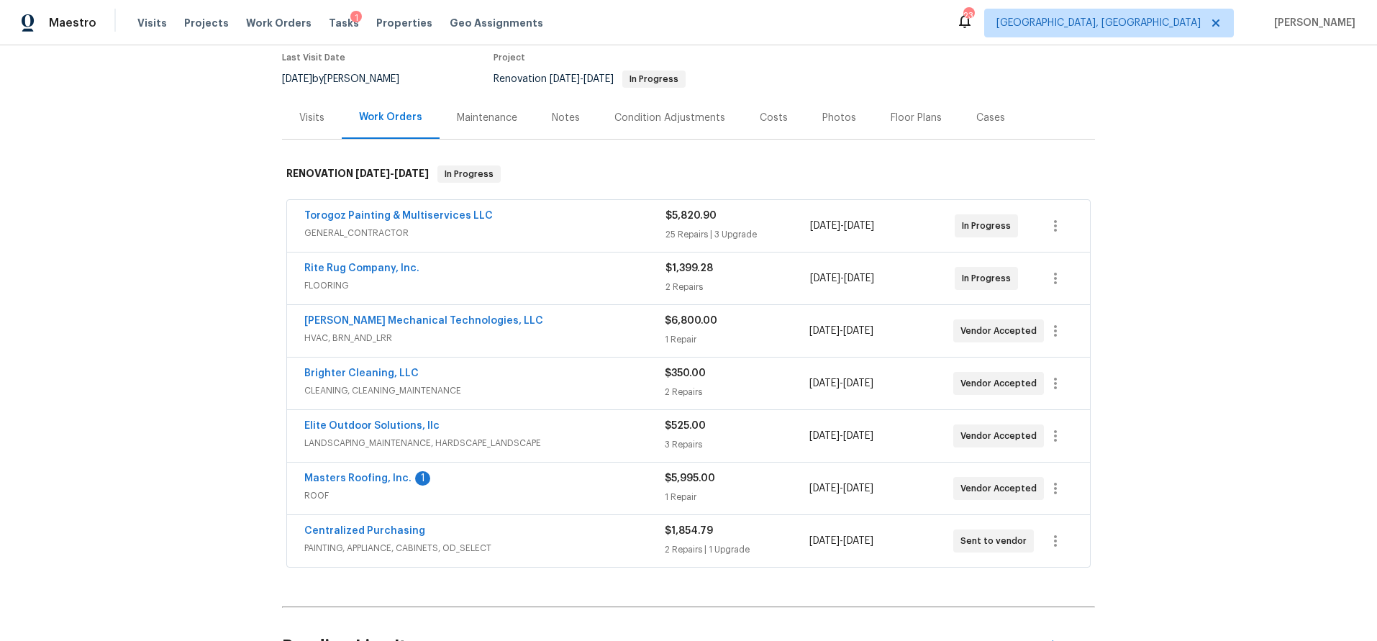
click at [572, 324] on div "[PERSON_NAME] Mechanical Technologies, LLC" at bounding box center [484, 322] width 360 height 17
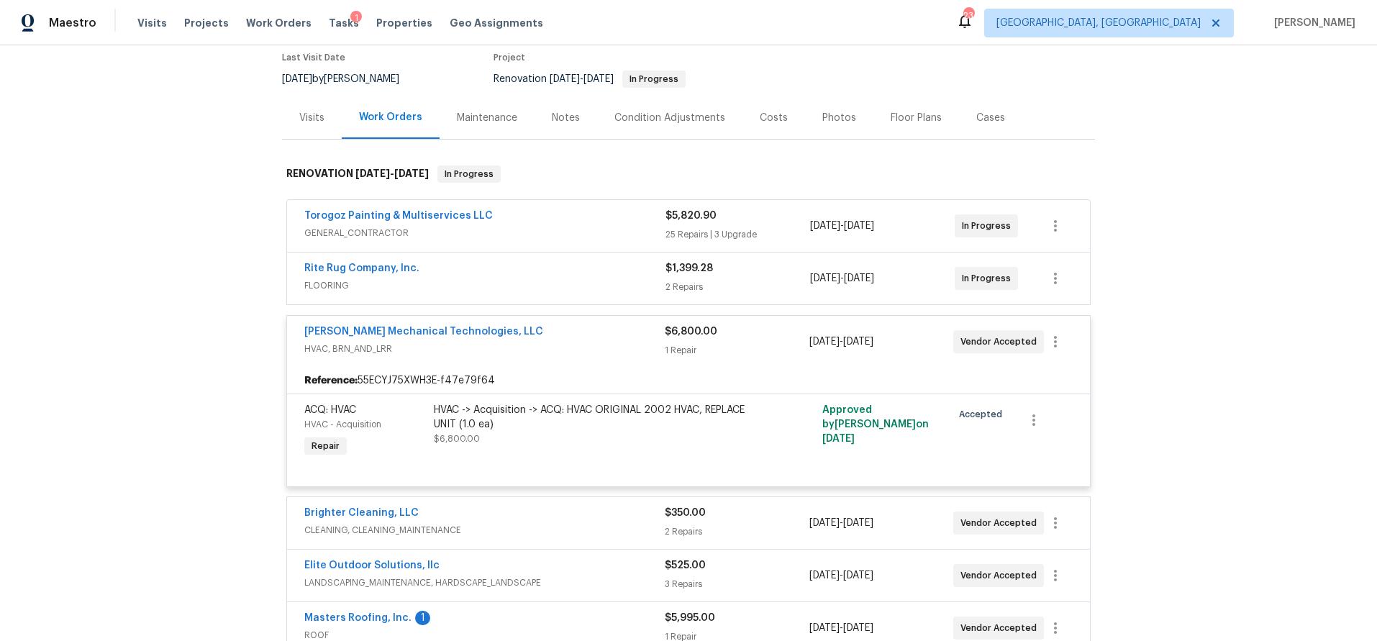
click at [519, 414] on div "HVAC -> Acquisition -> ACQ: HVAC ORIGINAL 2002 HVAC, REPLACE UNIT (1.0 ea)" at bounding box center [591, 417] width 315 height 29
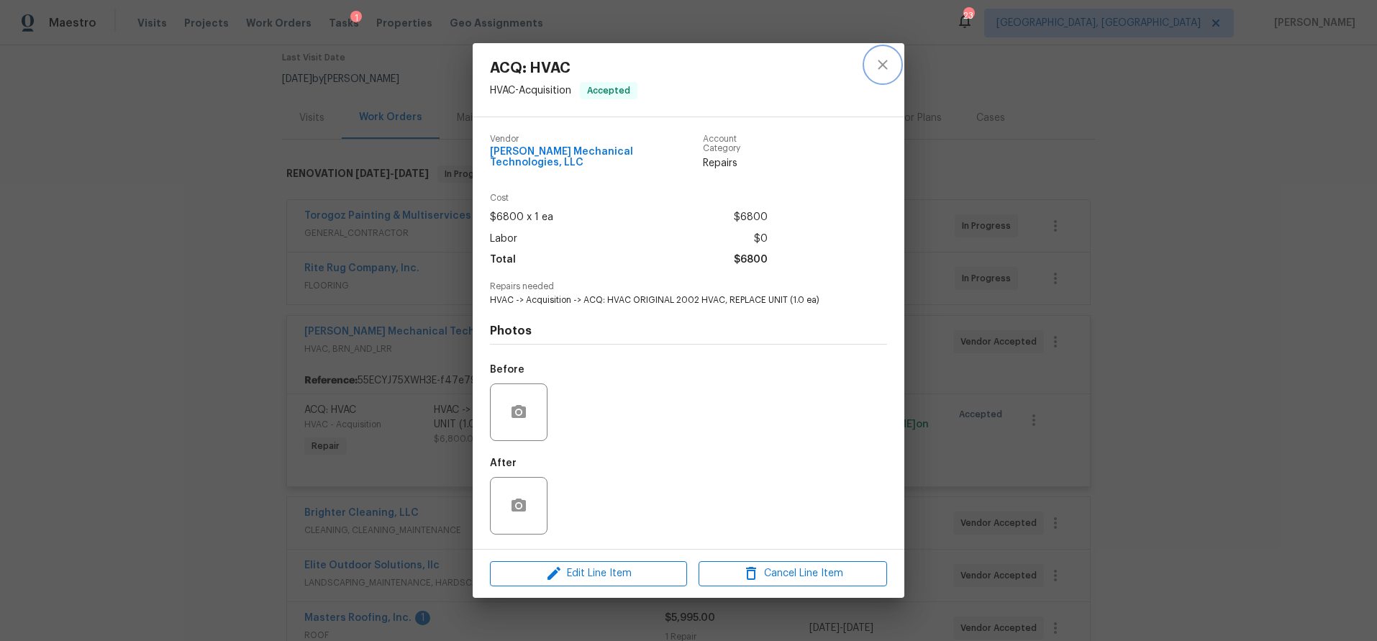
click at [880, 73] on icon "close" at bounding box center [882, 64] width 17 height 17
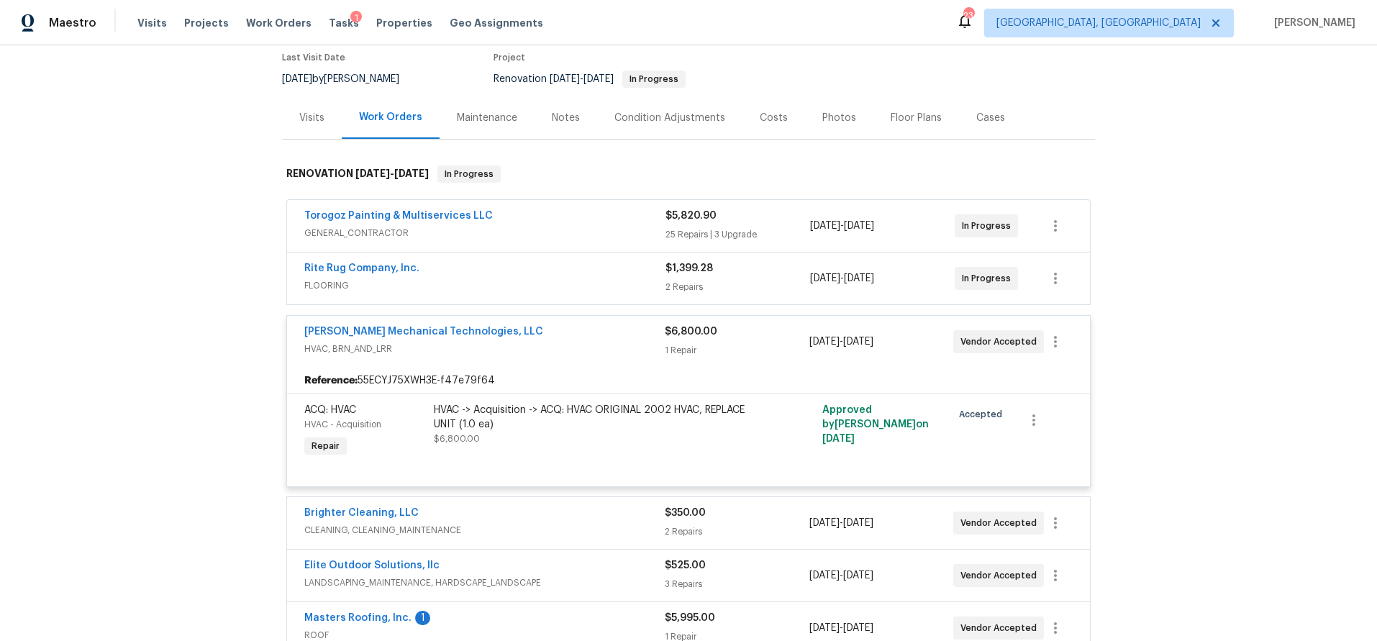
click at [761, 122] on div "Costs" at bounding box center [774, 118] width 28 height 14
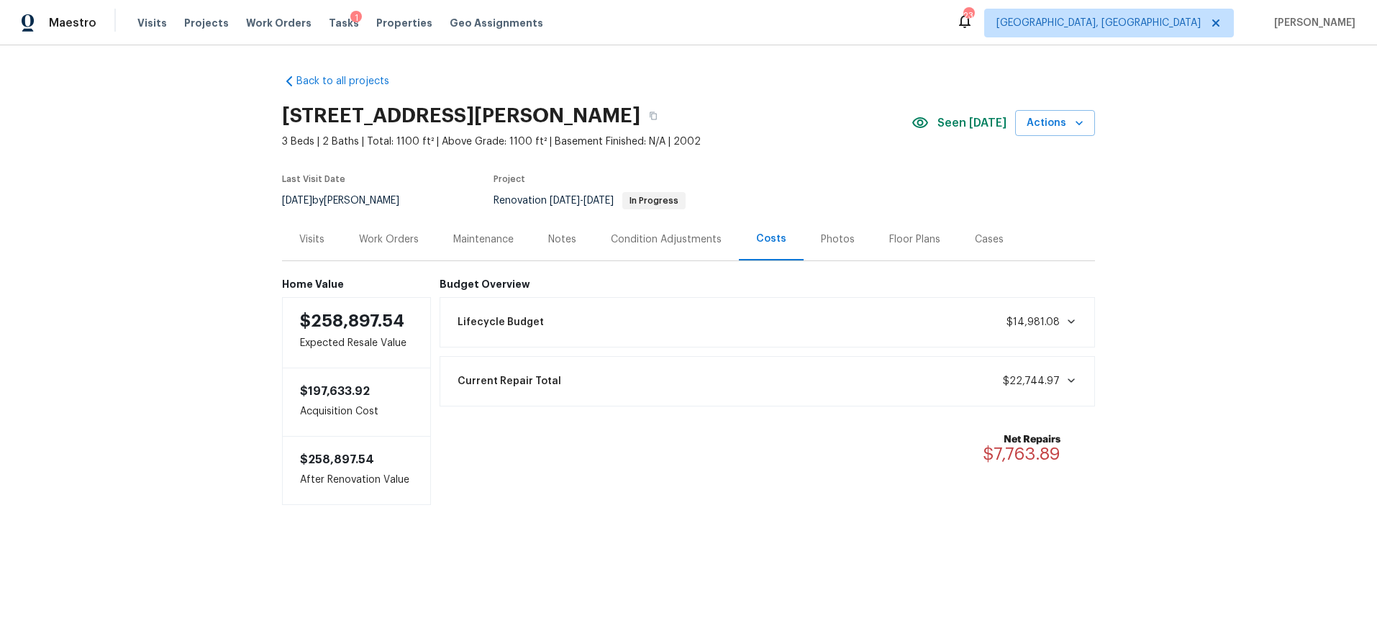
click at [234, 242] on div "Back to all projects [STREET_ADDRESS][PERSON_NAME] 3 Beds | 2 Baths | Total: 11…" at bounding box center [688, 318] width 1377 height 546
drag, startPoint x: 251, startPoint y: 123, endPoint x: 258, endPoint y: 119, distance: 8.0
click at [252, 122] on div "Back to all projects [STREET_ADDRESS][PERSON_NAME] 3 Beds | 2 Baths | Total: 11…" at bounding box center [688, 318] width 1377 height 546
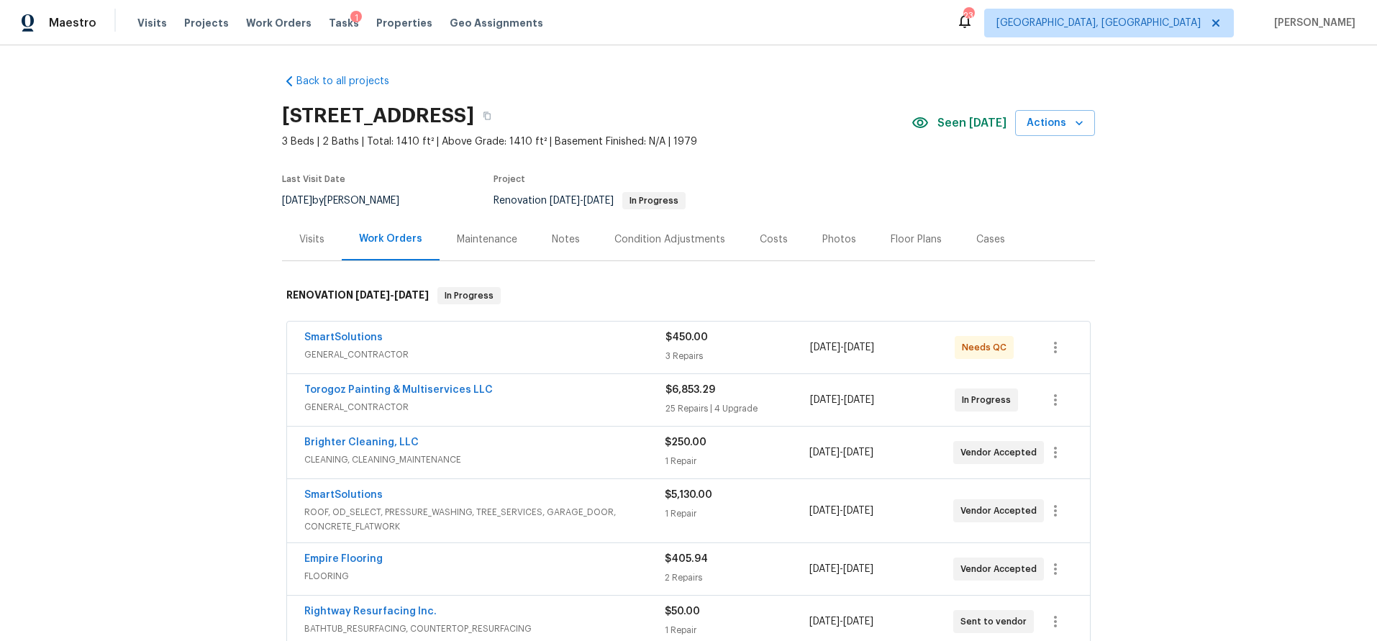
click at [553, 242] on div "Notes" at bounding box center [566, 239] width 28 height 14
